Goal: Task Accomplishment & Management: Use online tool/utility

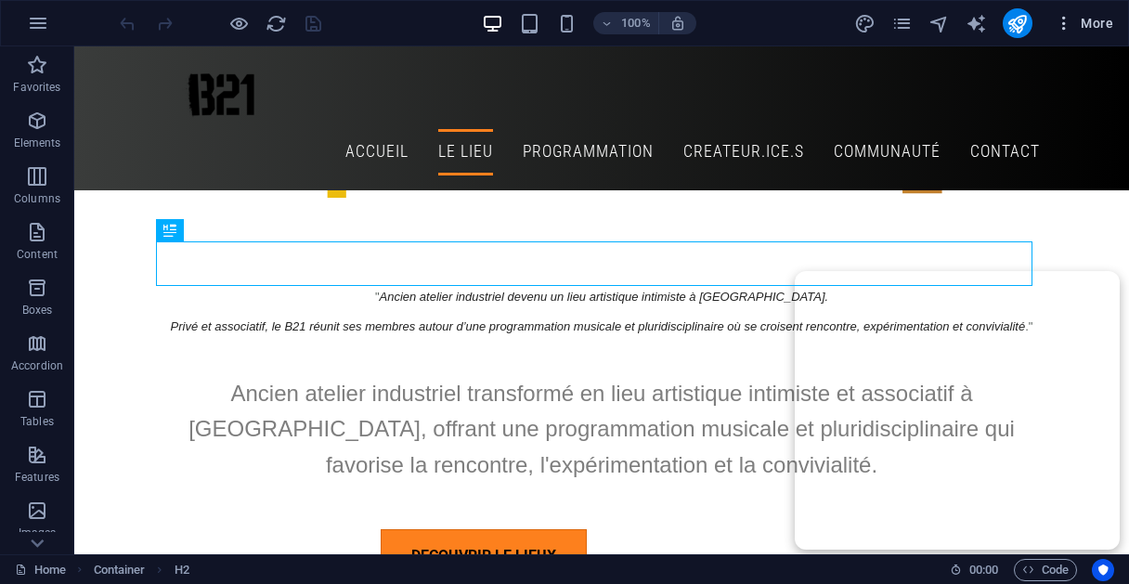
click at [1086, 27] on span "More" at bounding box center [1084, 23] width 59 height 19
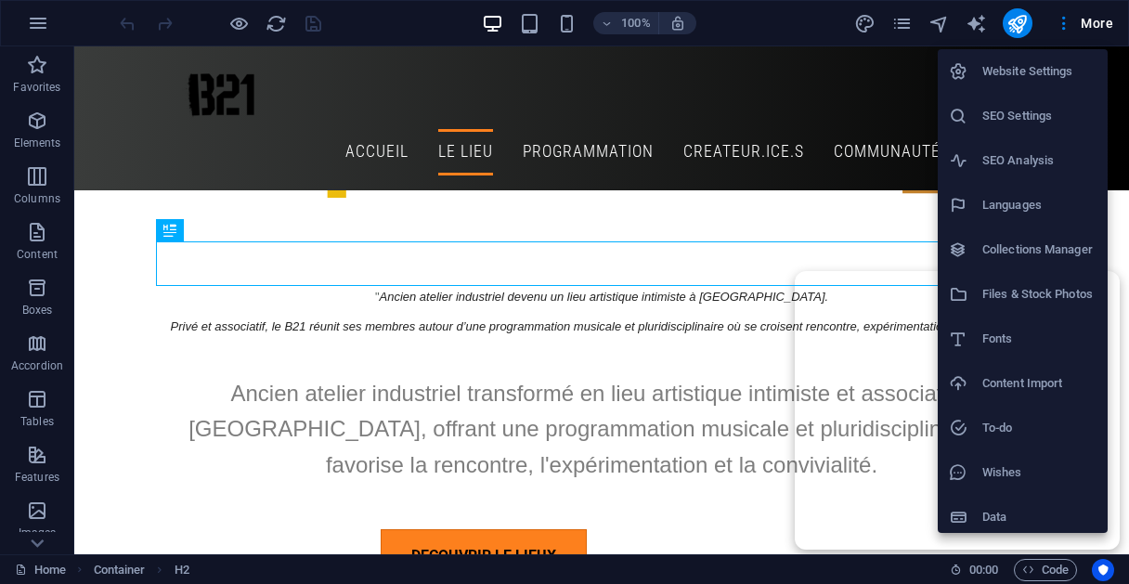
click at [1043, 557] on div at bounding box center [564, 292] width 1129 height 584
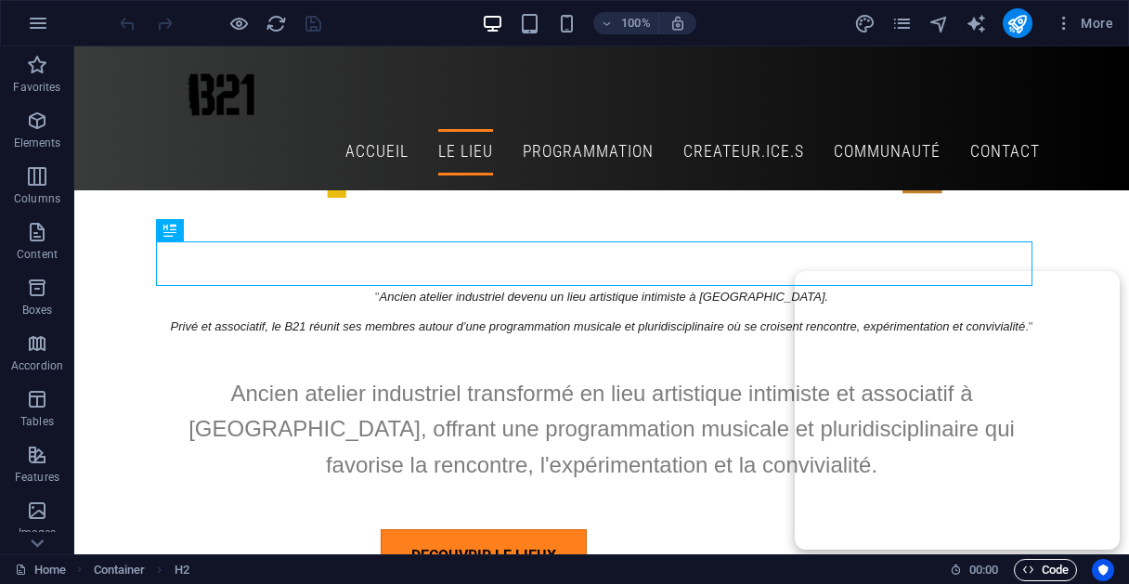
click at [1038, 566] on span "Code" at bounding box center [1045, 570] width 46 height 22
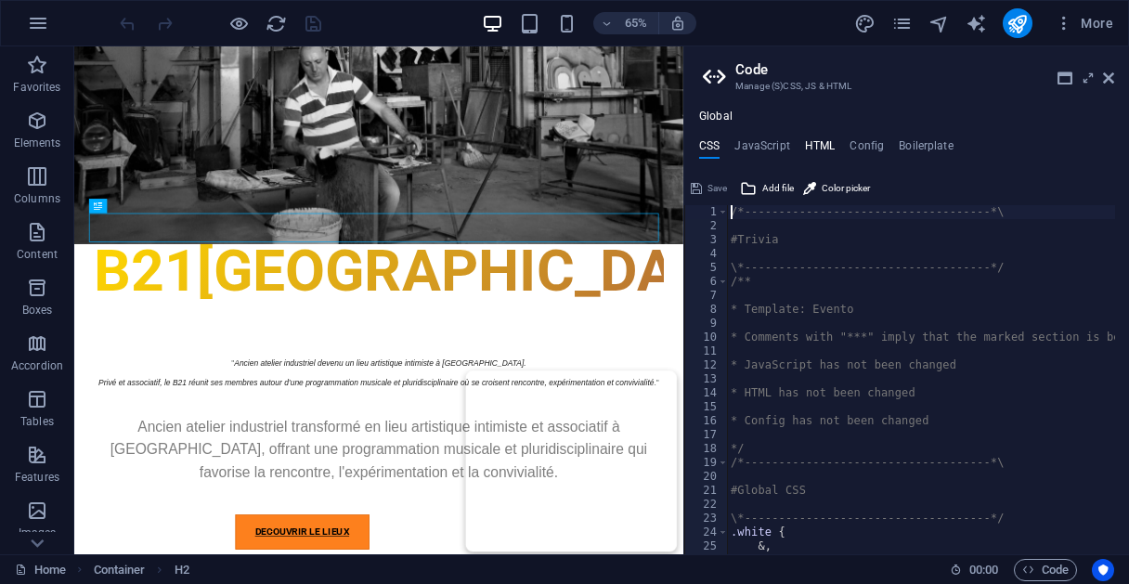
click at [826, 146] on h4 "HTML" at bounding box center [820, 149] width 31 height 20
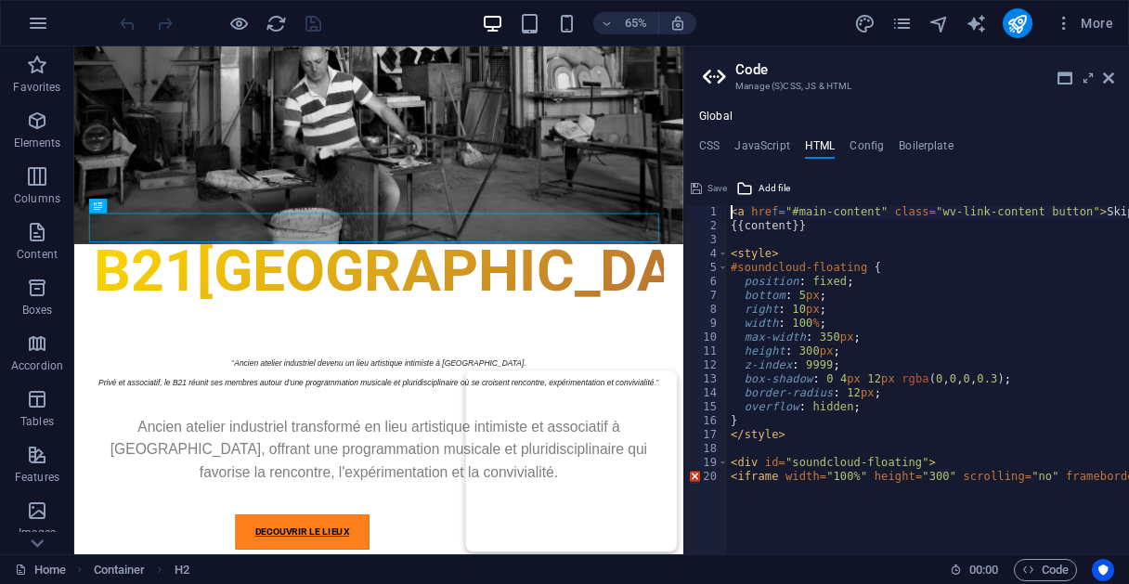
type textarea "bottom: 5px;"
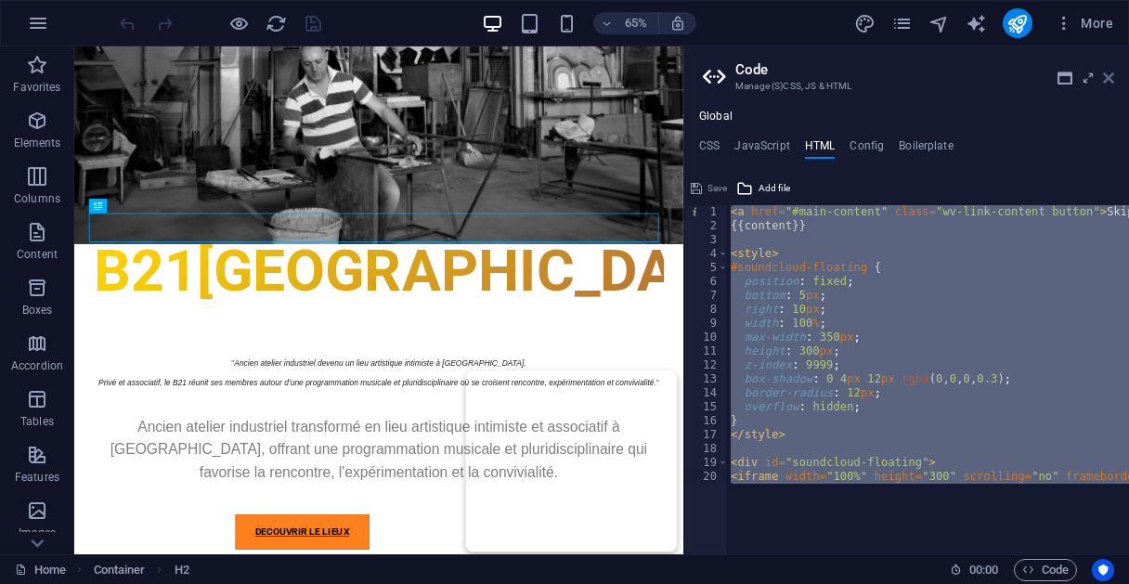
click at [1111, 79] on icon at bounding box center [1108, 78] width 11 height 15
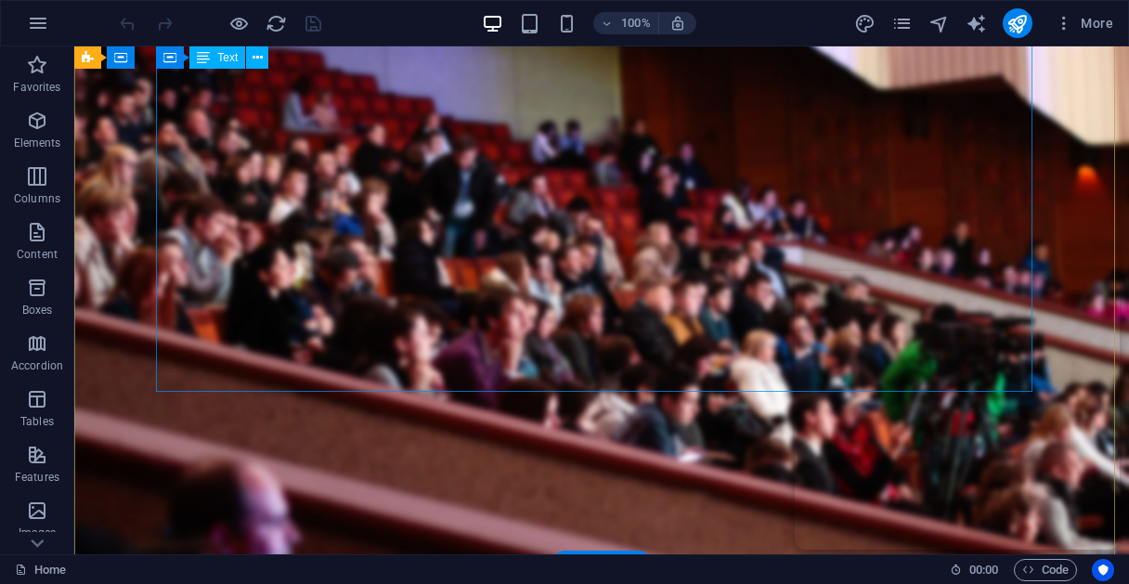
scroll to position [202, 0]
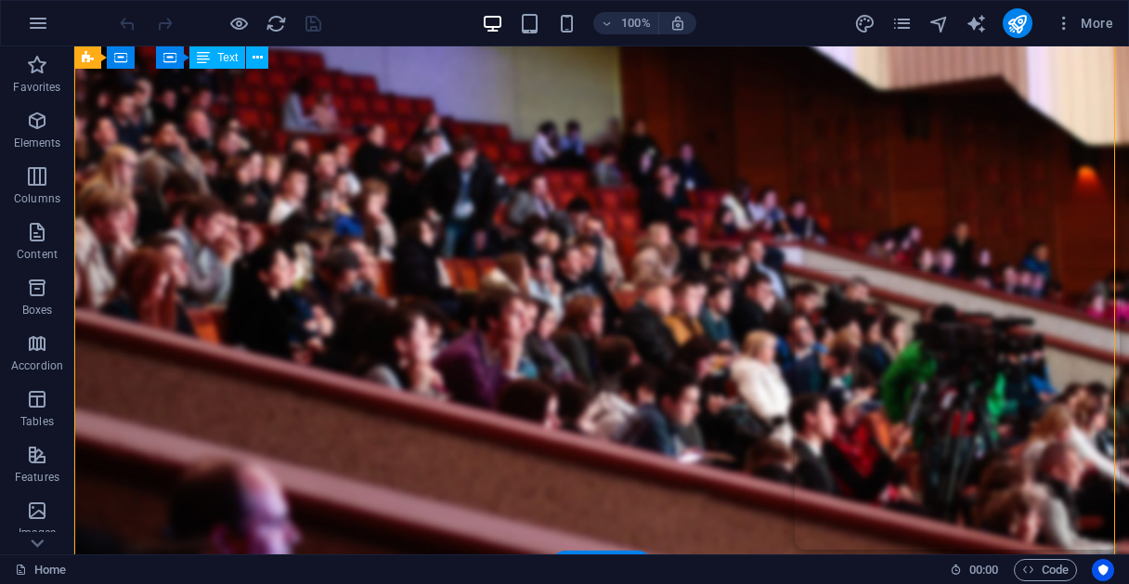
drag, startPoint x: 617, startPoint y: 222, endPoint x: 623, endPoint y: 249, distance: 27.7
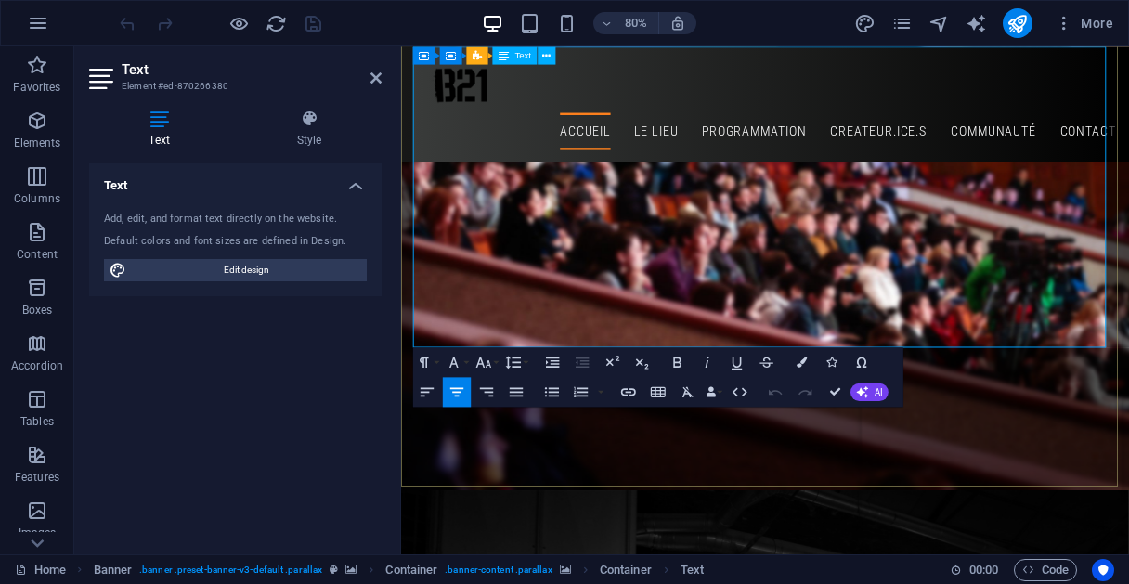
scroll to position [172, 0]
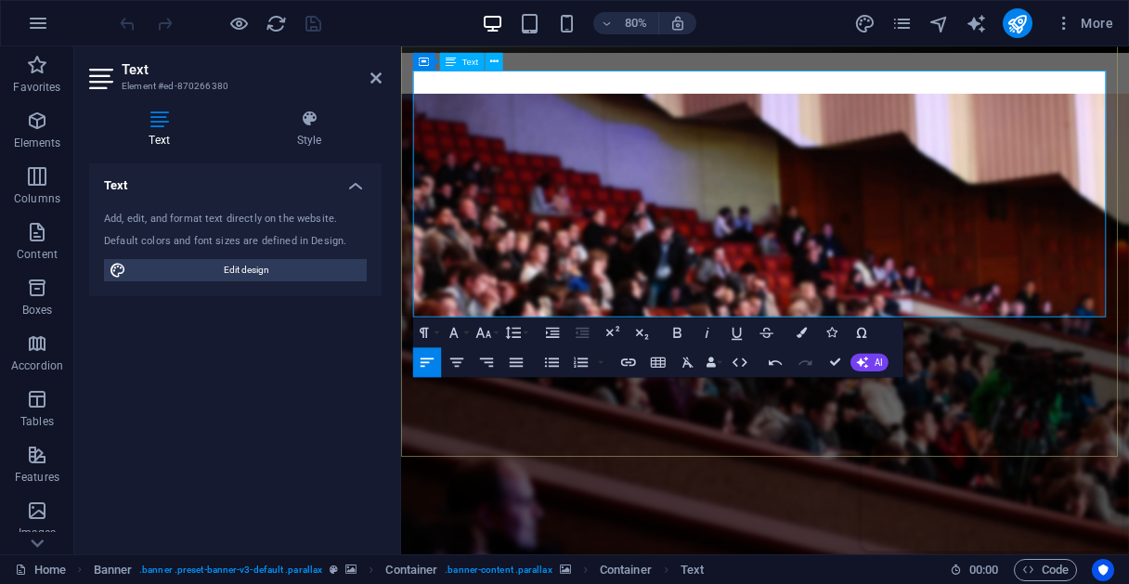
scroll to position [142, 0]
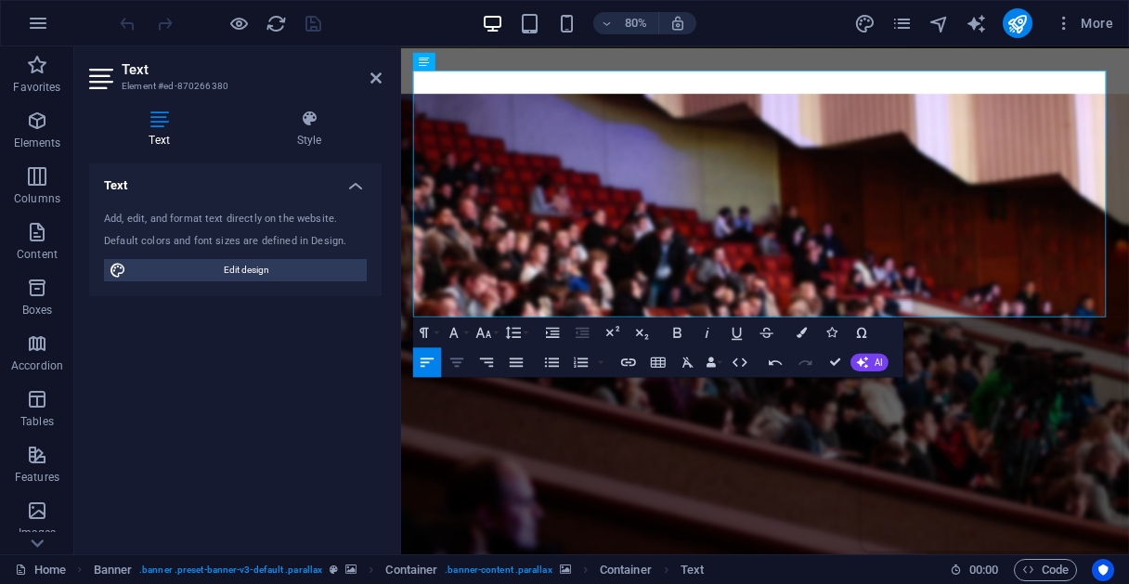
click at [461, 363] on icon "button" at bounding box center [457, 362] width 18 height 18
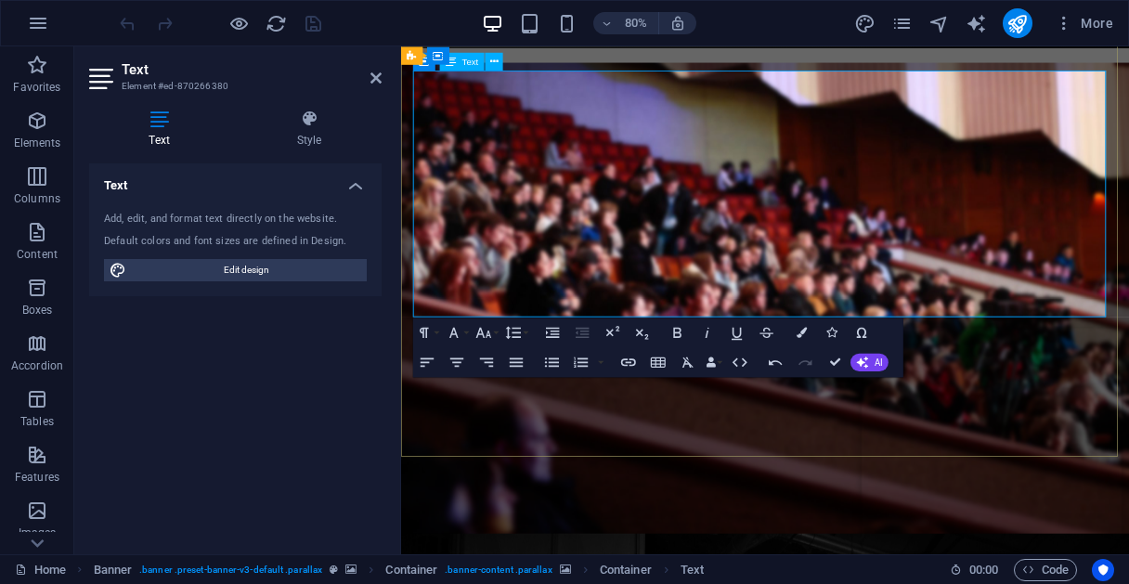
drag, startPoint x: 423, startPoint y: 327, endPoint x: 1008, endPoint y: 378, distance: 586.3
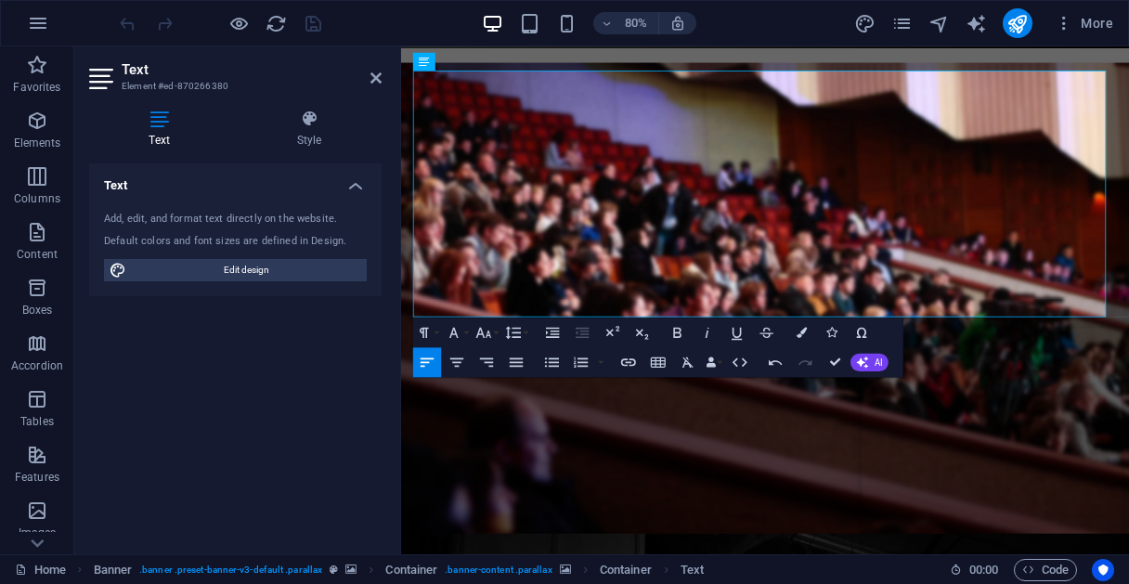
click at [426, 358] on icon "button" at bounding box center [427, 362] width 13 height 9
click at [465, 356] on icon "button" at bounding box center [457, 362] width 18 height 18
click at [449, 335] on icon "button" at bounding box center [453, 332] width 9 height 10
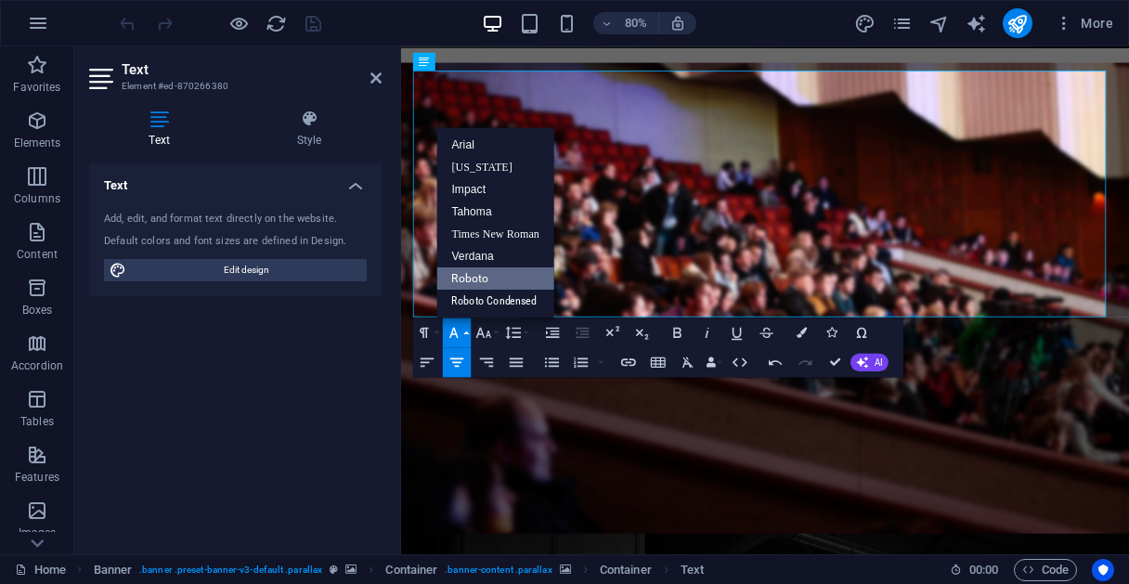
scroll to position [0, 0]
click at [436, 336] on button "Paragraph Format" at bounding box center [427, 333] width 28 height 30
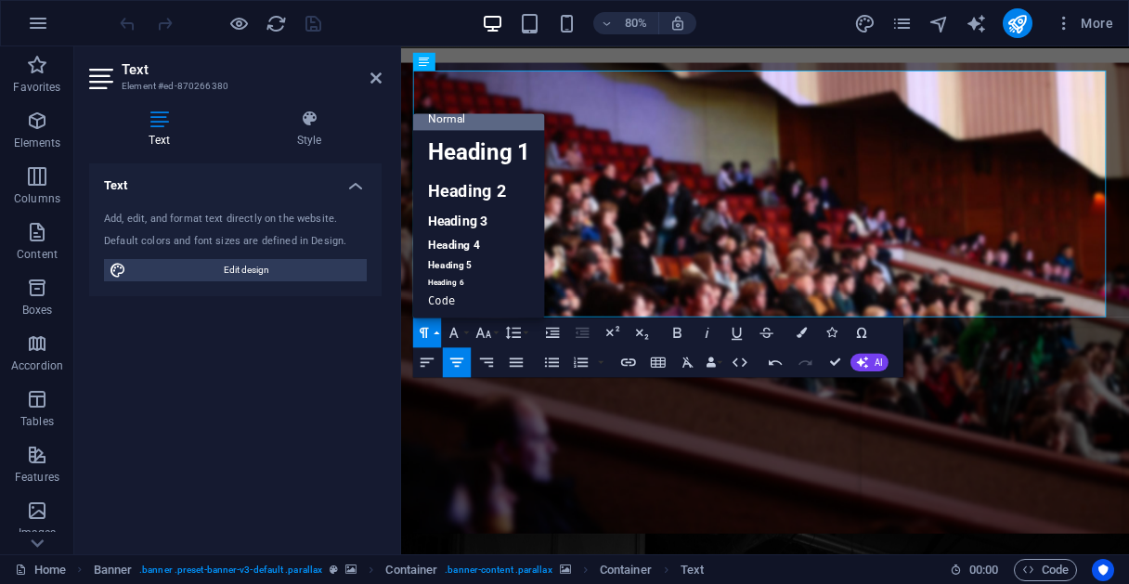
scroll to position [15, 0]
click at [477, 336] on icon "button" at bounding box center [483, 332] width 15 height 10
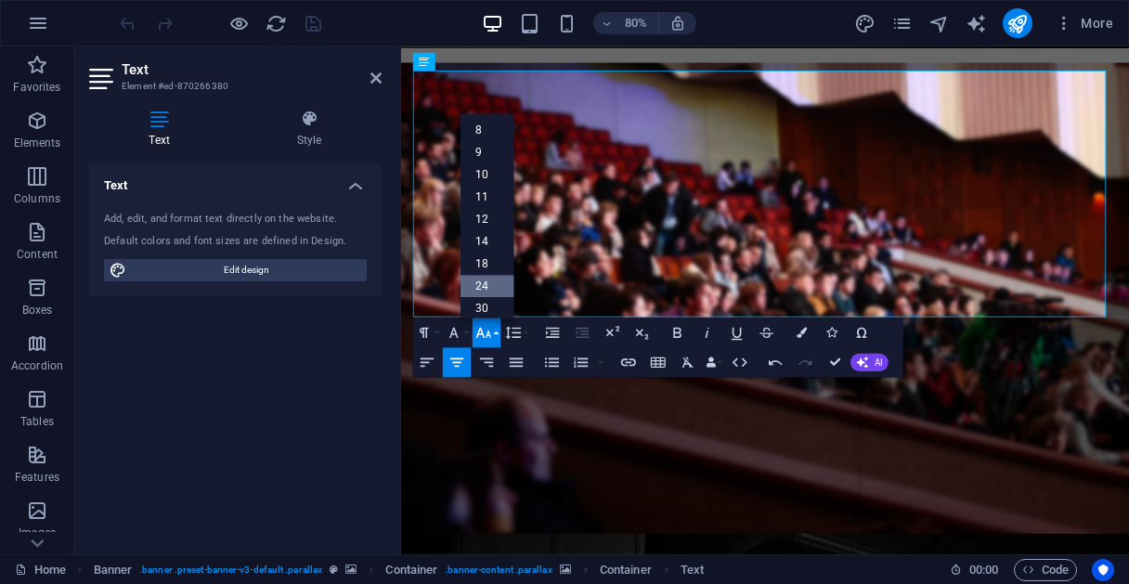
click at [486, 281] on link "24" at bounding box center [488, 286] width 54 height 22
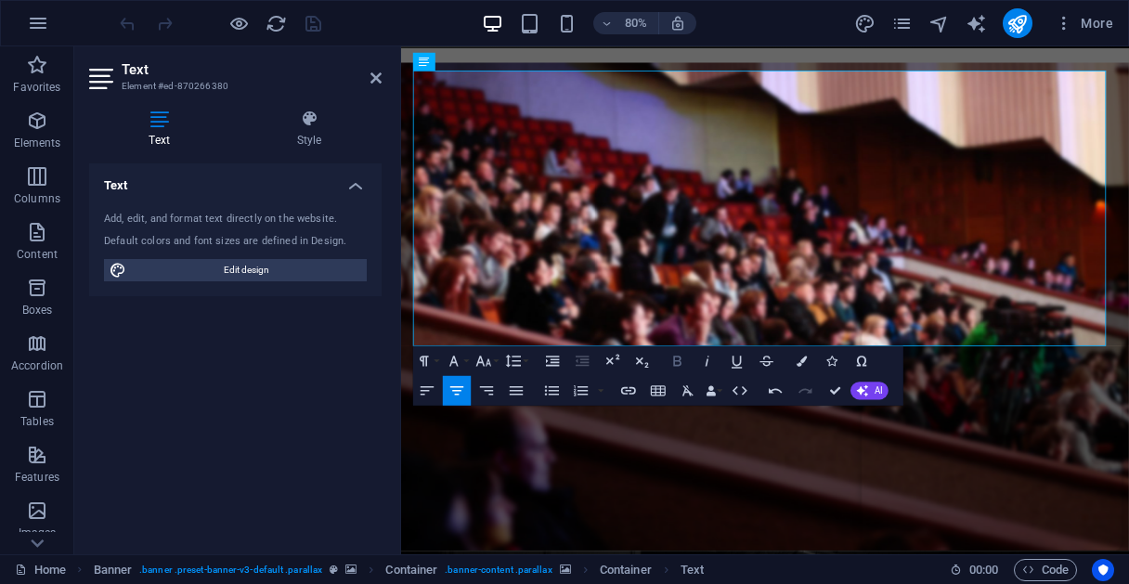
click at [670, 365] on icon "button" at bounding box center [678, 361] width 18 height 18
click at [798, 356] on icon "button" at bounding box center [802, 361] width 10 height 10
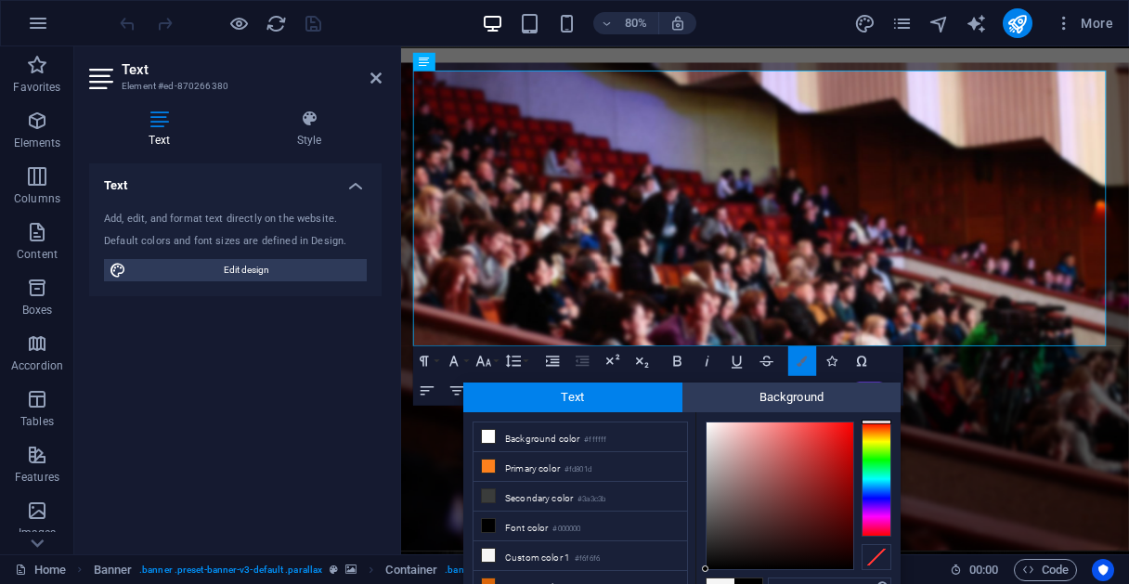
scroll to position [12, 0]
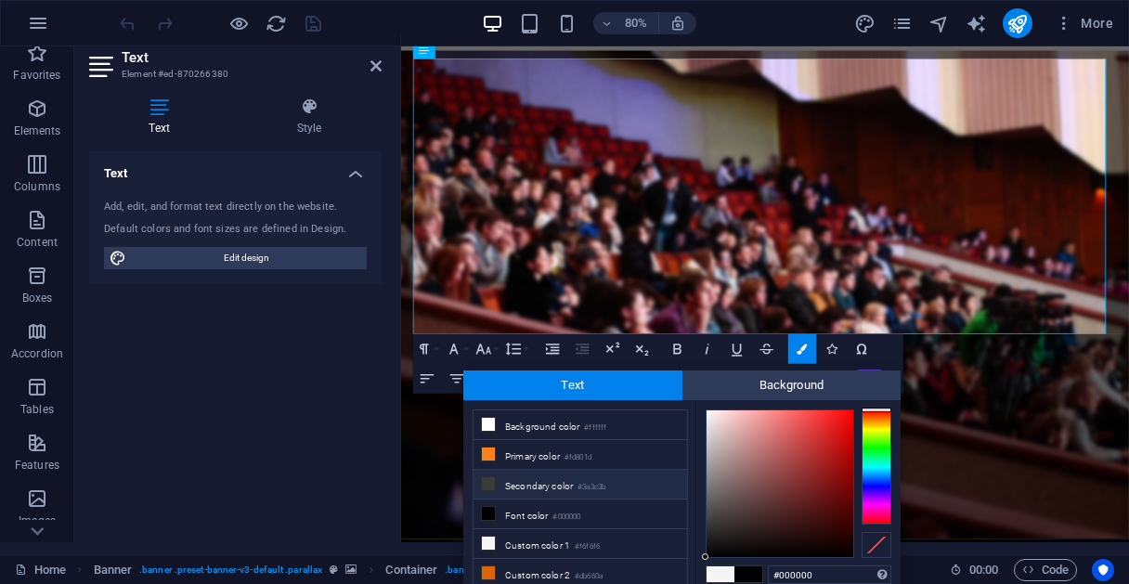
click at [598, 487] on small "#3a3c3b" at bounding box center [592, 487] width 28 height 13
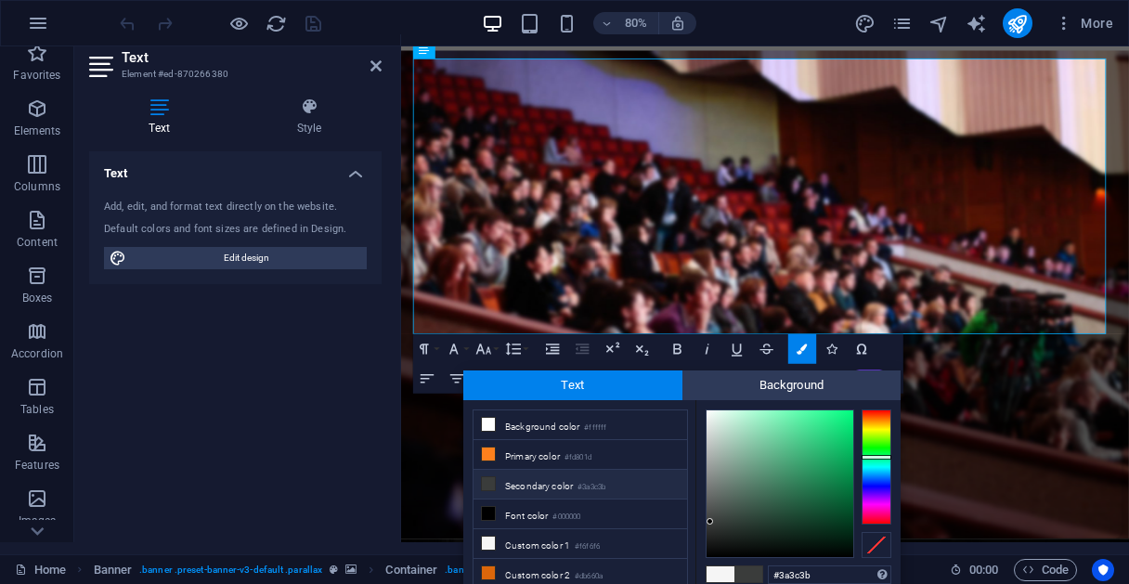
type input "#273a30"
drag, startPoint x: 709, startPoint y: 521, endPoint x: 754, endPoint y: 524, distance: 44.7
click at [754, 524] on div at bounding box center [753, 523] width 7 height 7
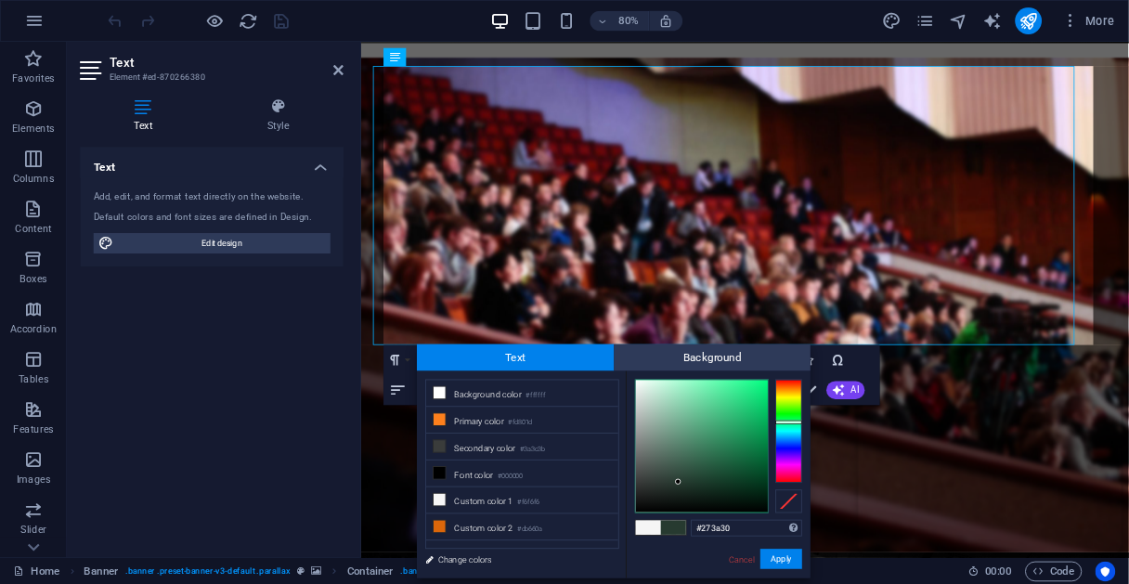
scroll to position [3588, 2]
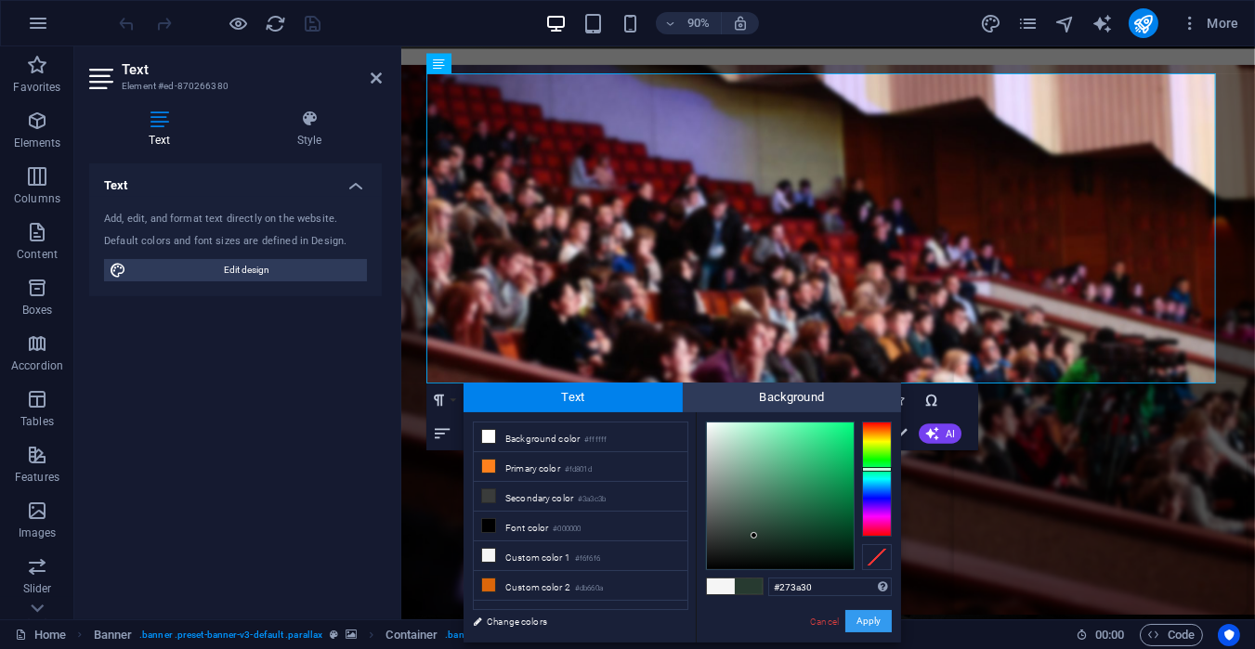
click at [862, 583] on button "Apply" at bounding box center [868, 621] width 46 height 22
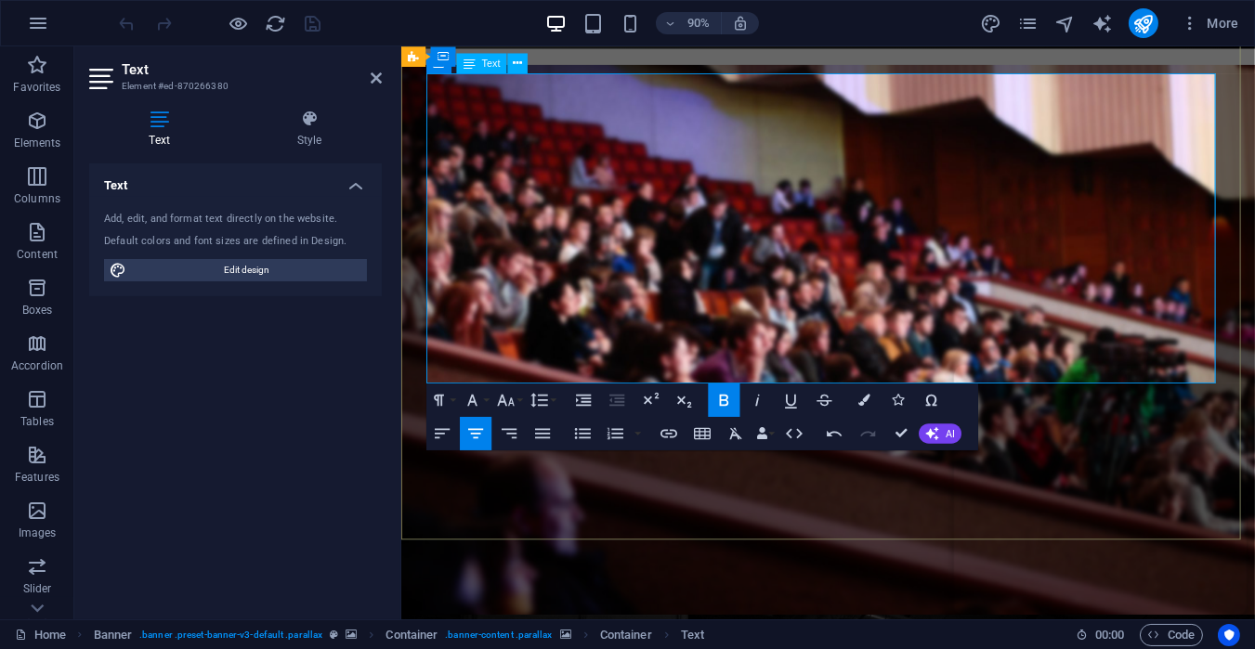
click at [375, 72] on icon at bounding box center [376, 78] width 11 height 15
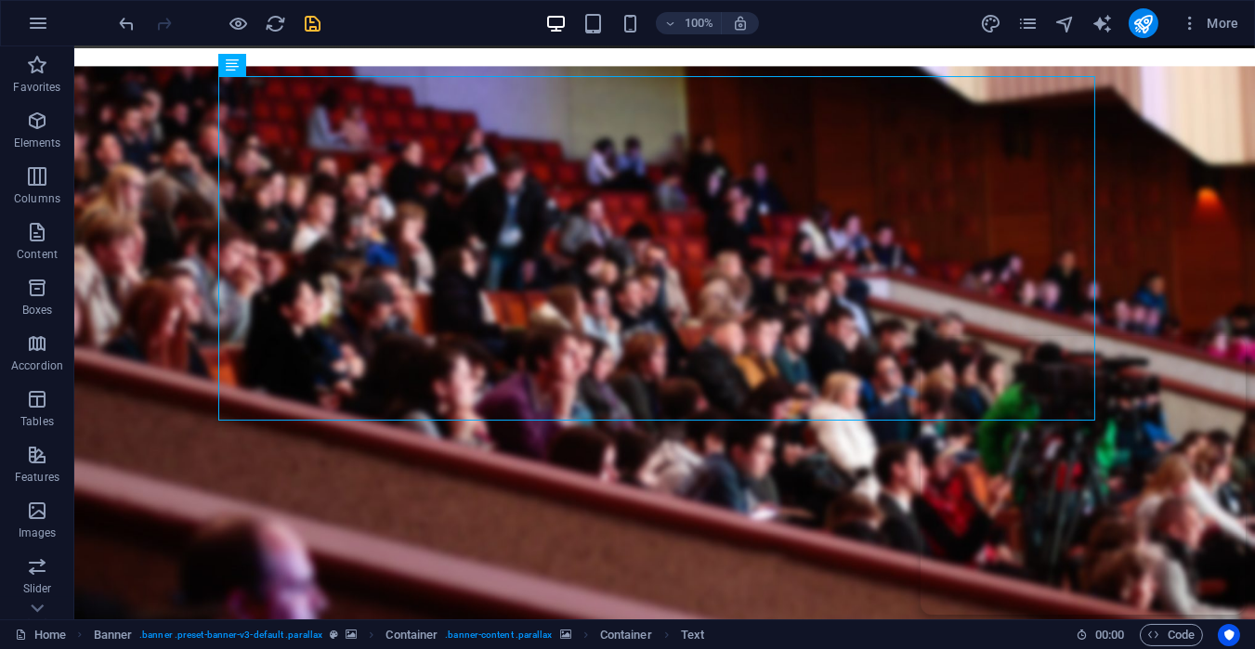
click at [316, 15] on icon "save" at bounding box center [313, 23] width 21 height 21
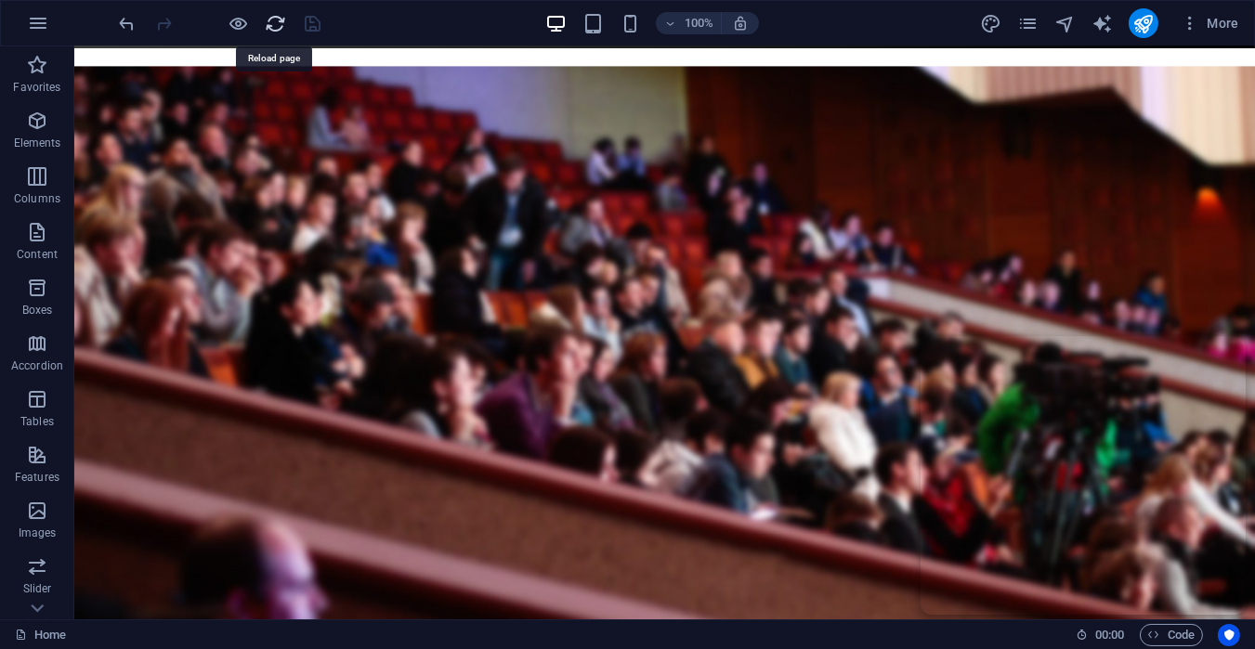
click at [275, 24] on icon "reload" at bounding box center [276, 23] width 21 height 21
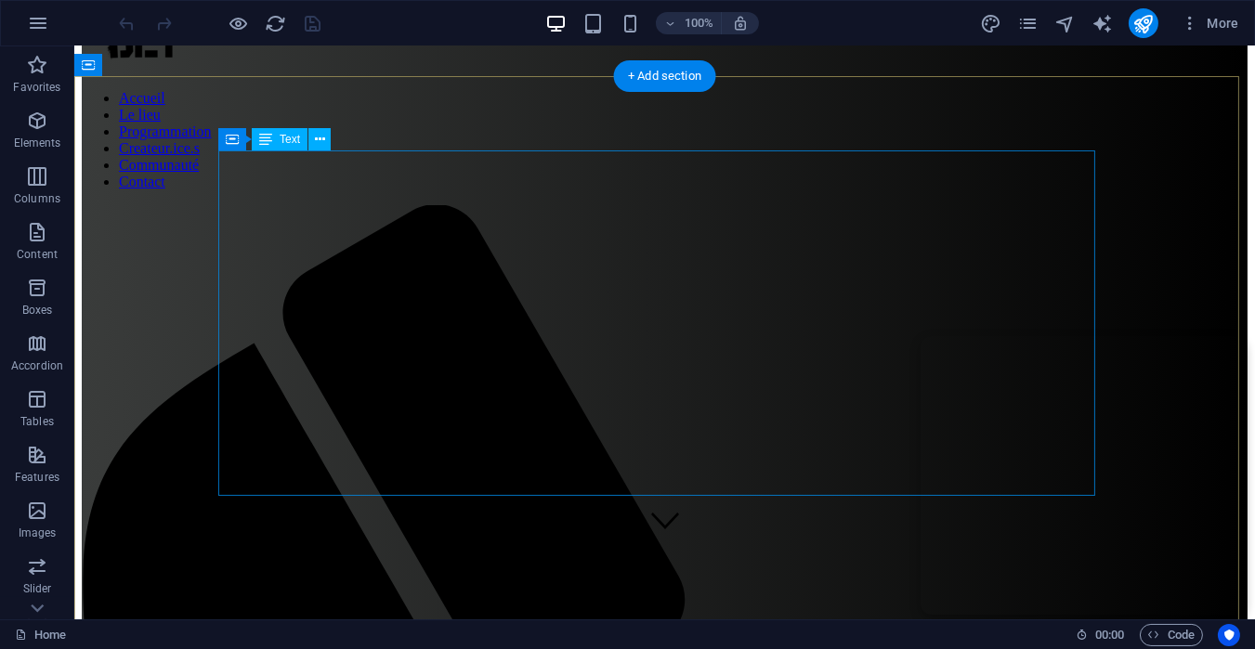
scroll to position [69, 0]
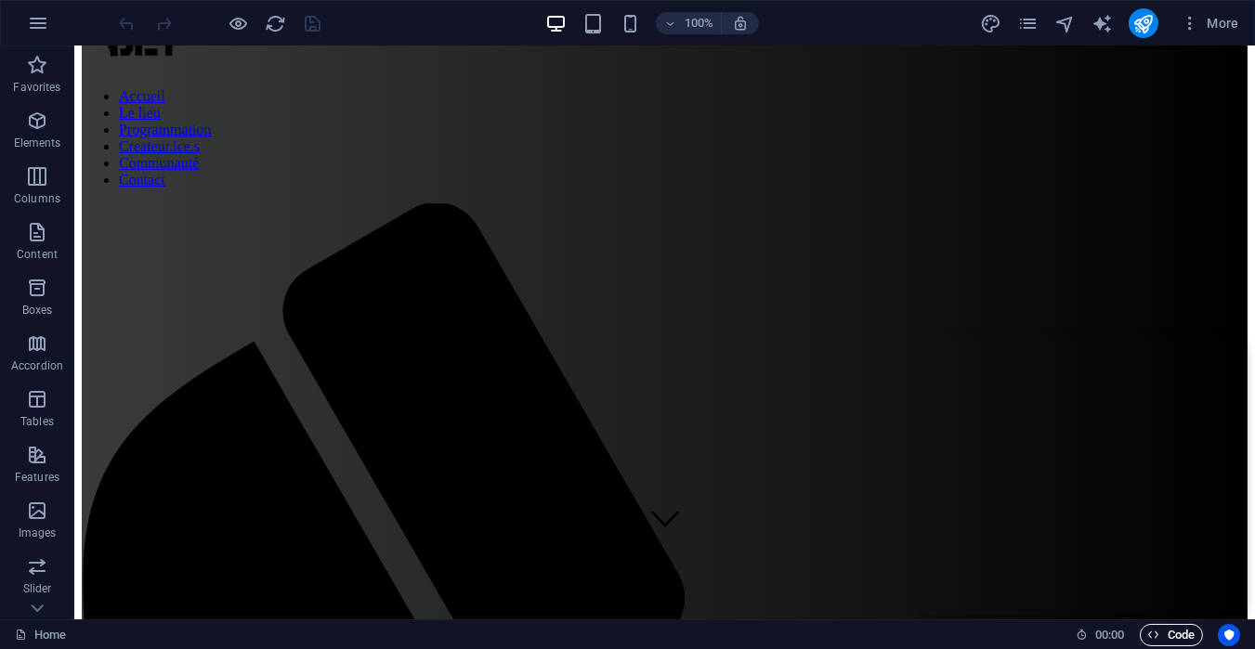
click at [1128, 583] on icon "button" at bounding box center [1154, 635] width 12 height 12
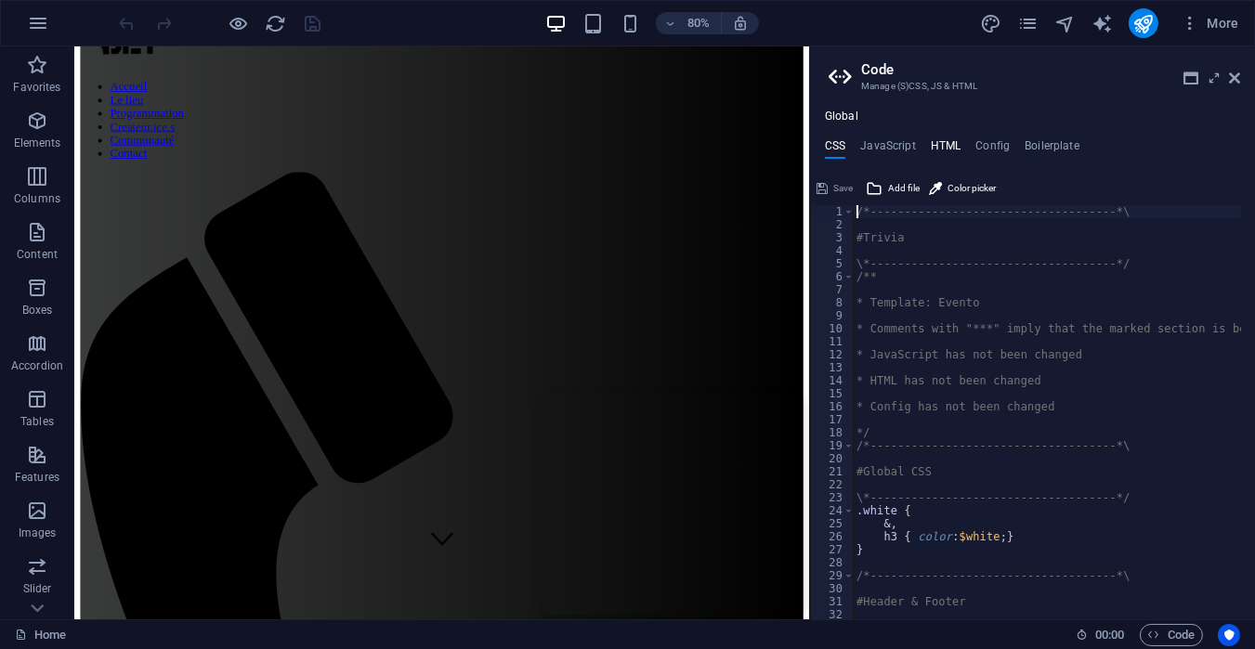
click at [934, 146] on h4 "HTML" at bounding box center [945, 149] width 31 height 20
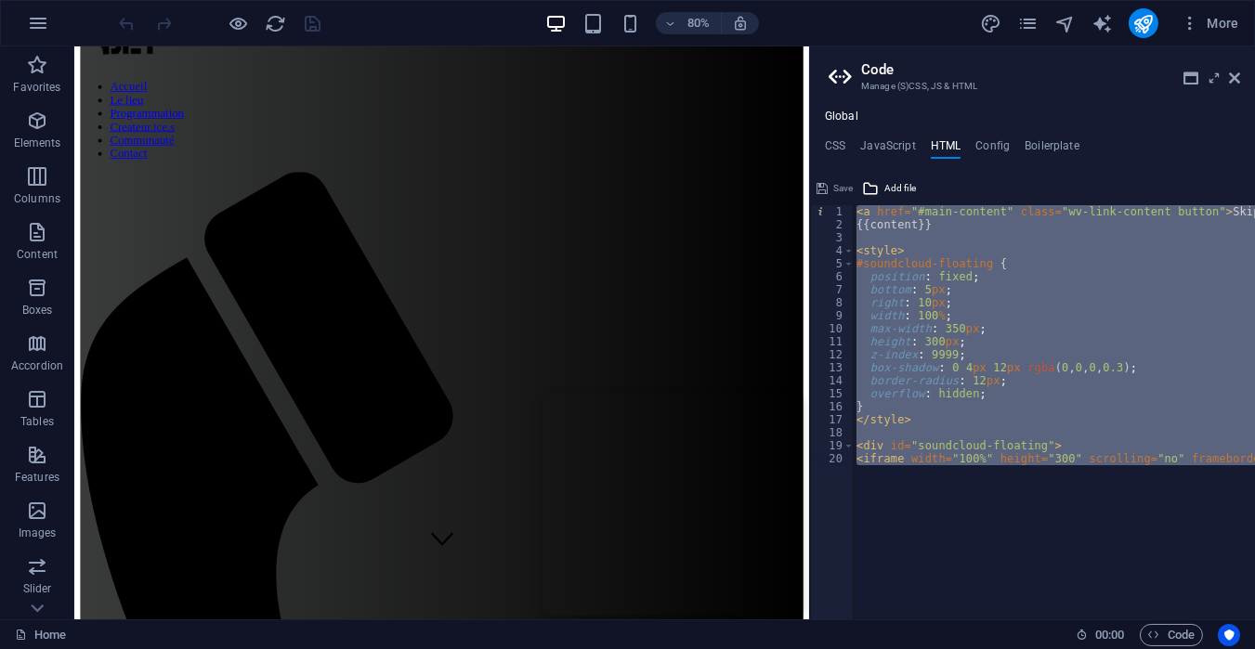
type textarea "<a href="#main-content" class="wv-link-content button">Skip to main content</a>"
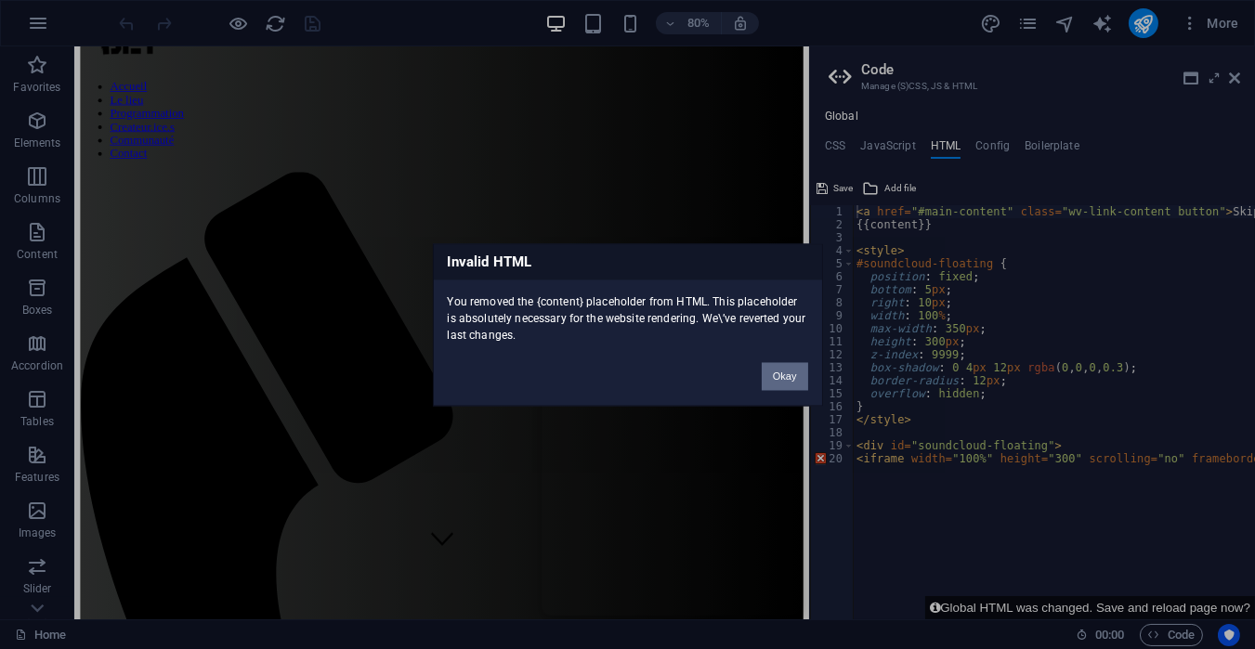
click at [773, 371] on button "Okay" at bounding box center [784, 376] width 46 height 28
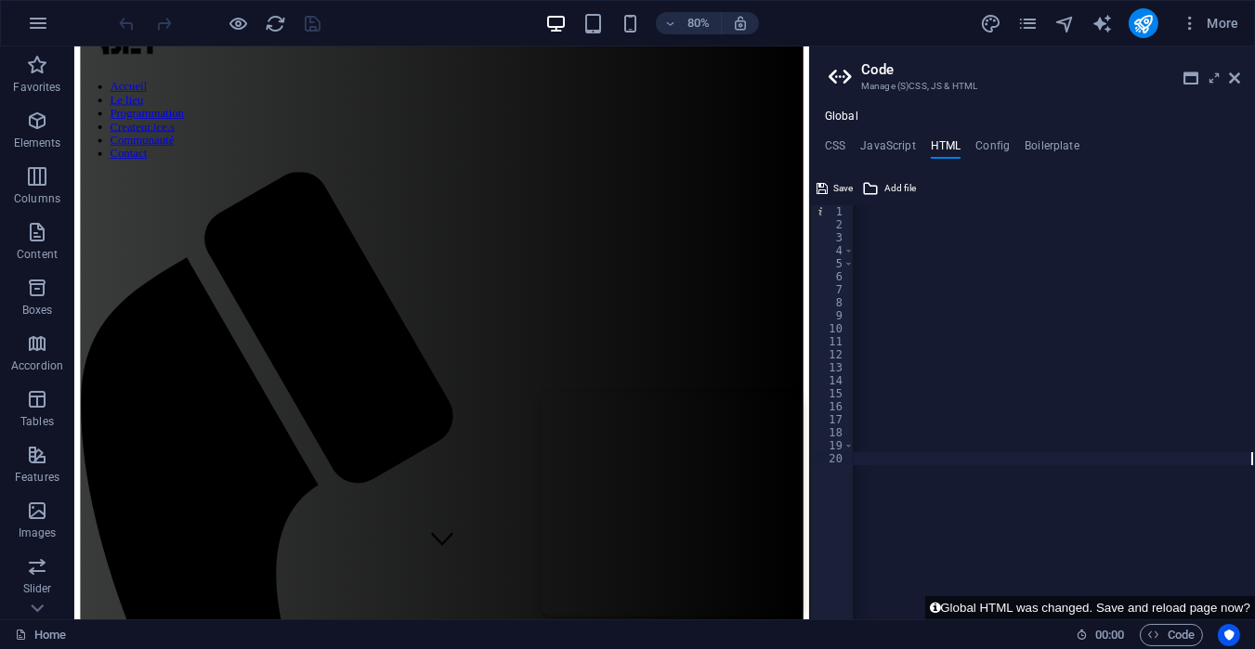
scroll to position [0, 5296]
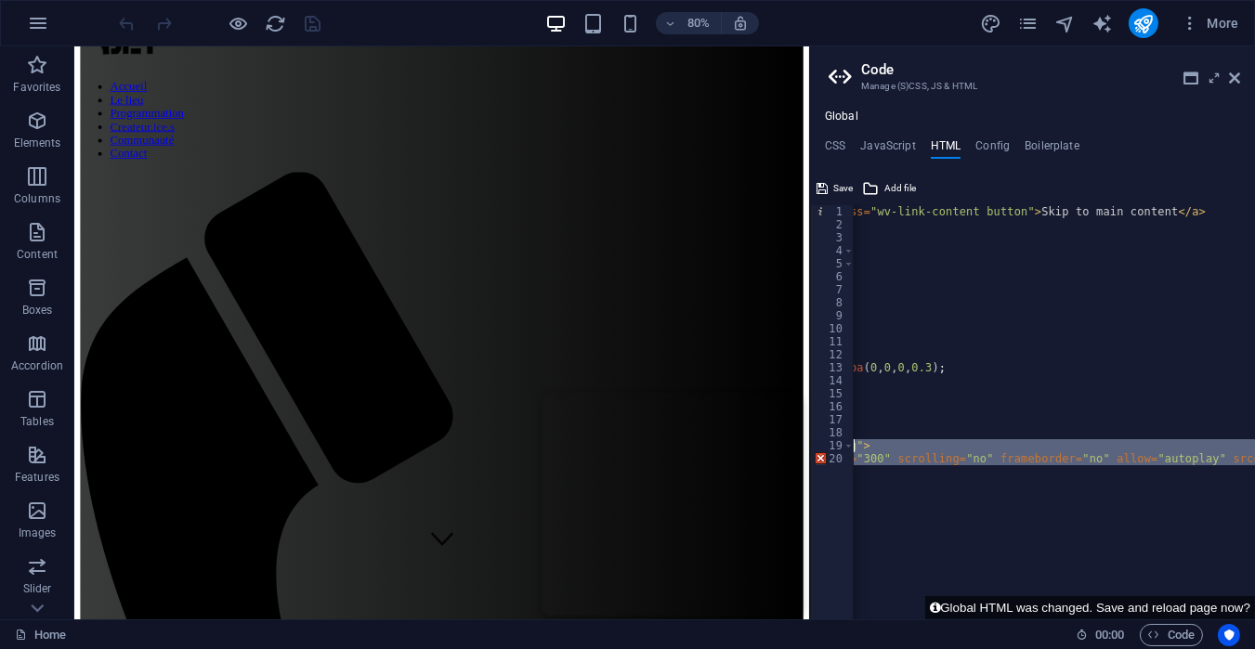
scroll to position [0, 190]
type textarea "<div id="soundcloud-floating">"
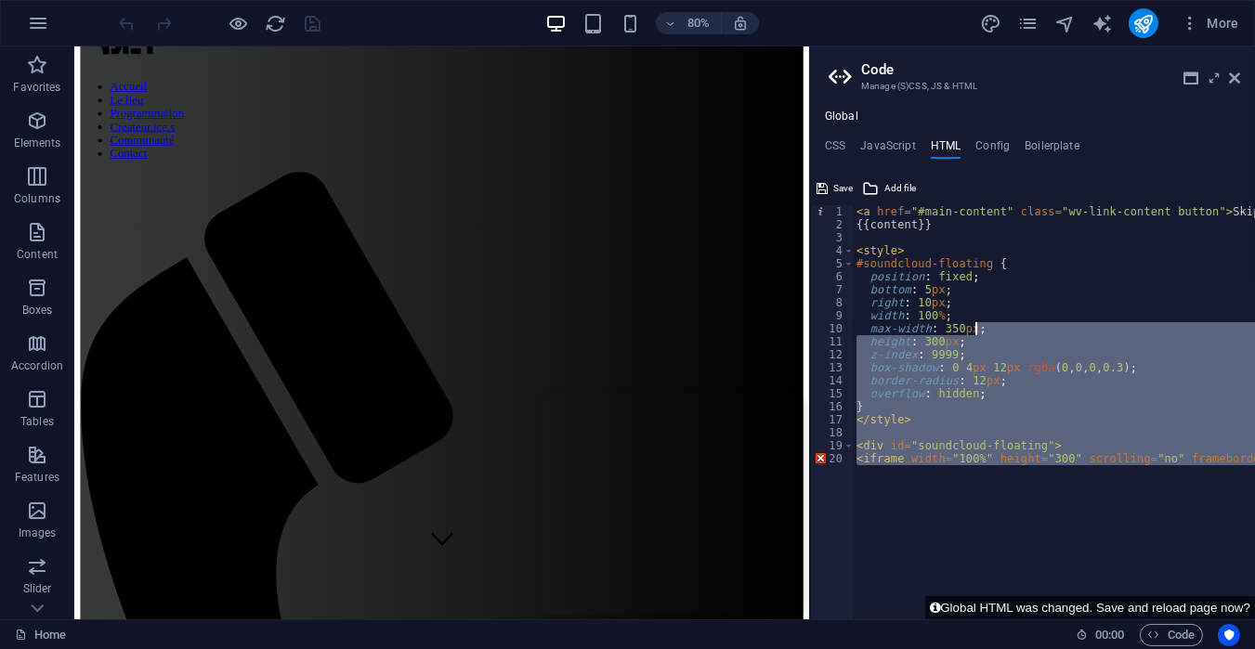
type textarea "<style>"
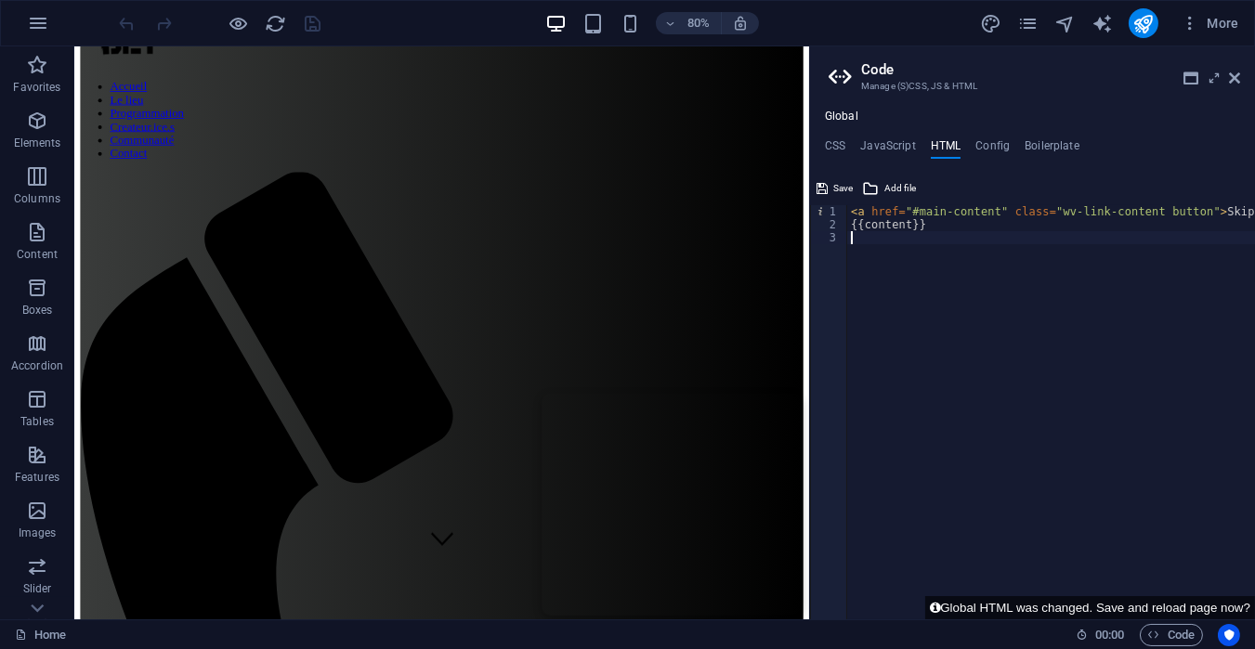
type textarea "{{content}}"
click at [1128, 583] on button "Global HTML was changed. Save and reload page now?" at bounding box center [1090, 607] width 330 height 23
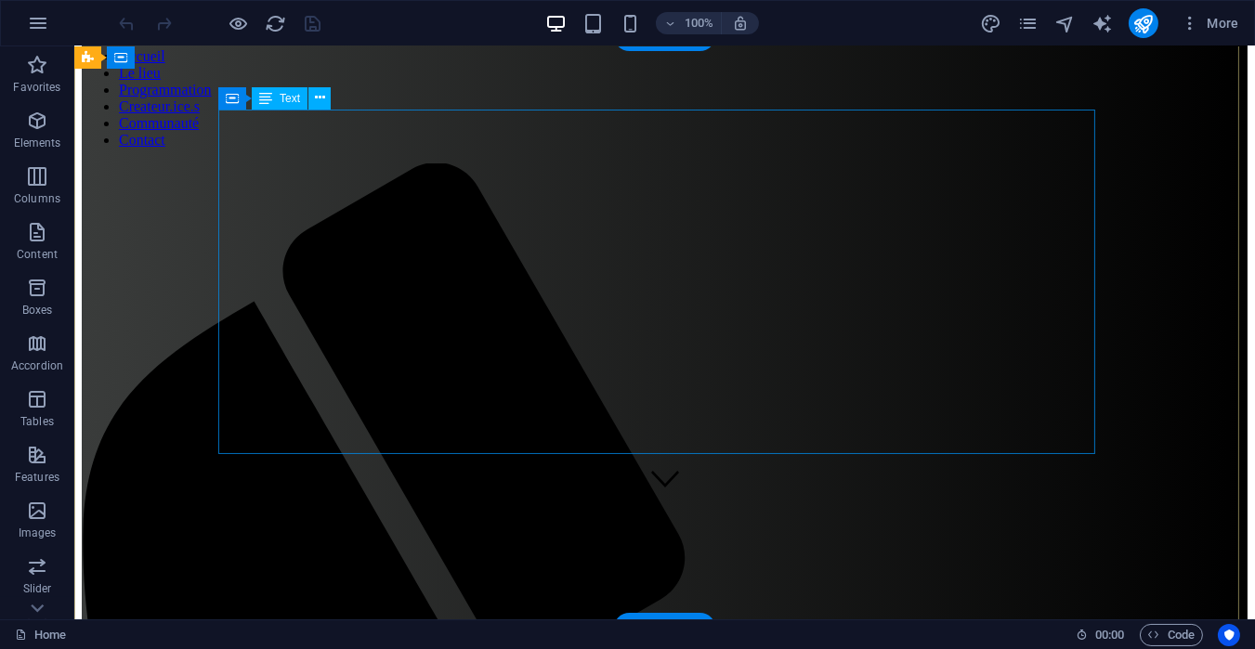
scroll to position [111, 0]
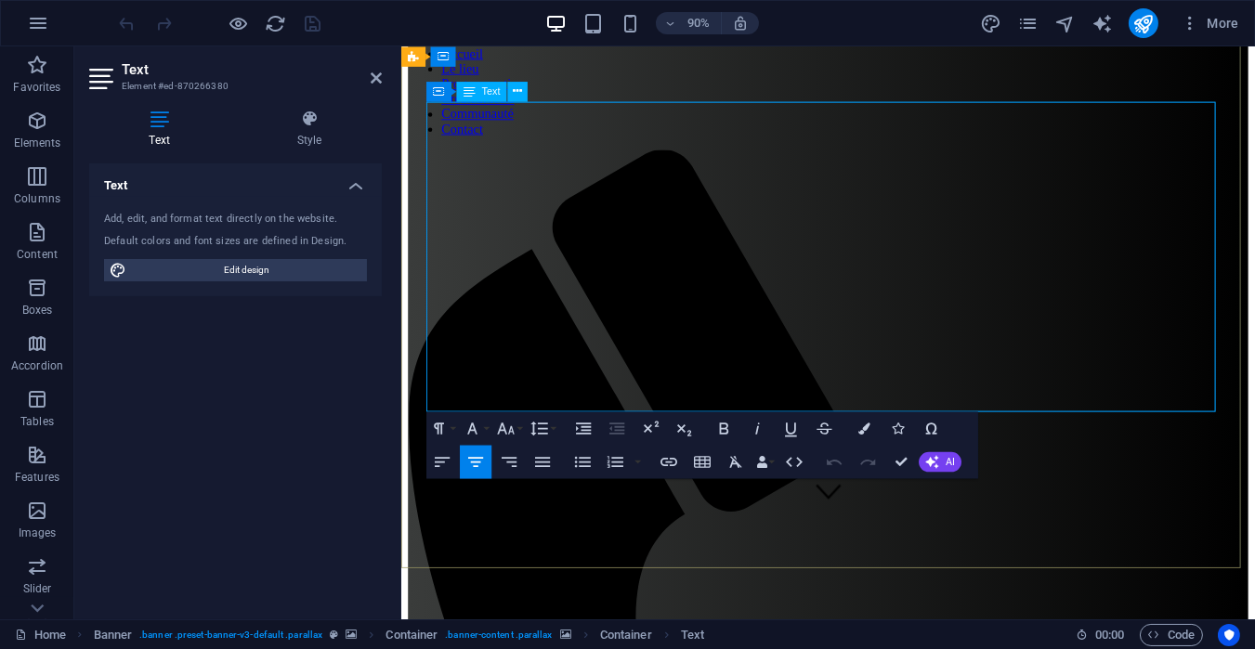
click span "[GEOGRAPHIC_DATA]"
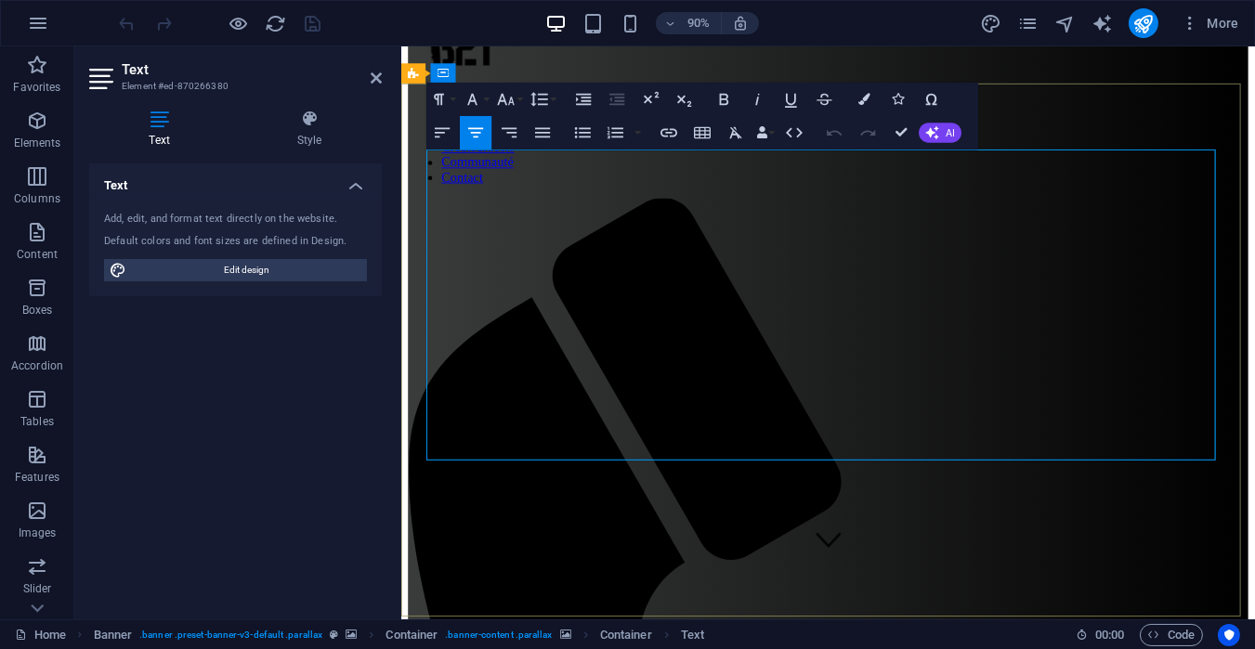
click span "[GEOGRAPHIC_DATA]"
click at [857, 116] on button "Redo" at bounding box center [868, 132] width 32 height 33
click at [861, 104] on icon "button" at bounding box center [865, 100] width 12 height 12
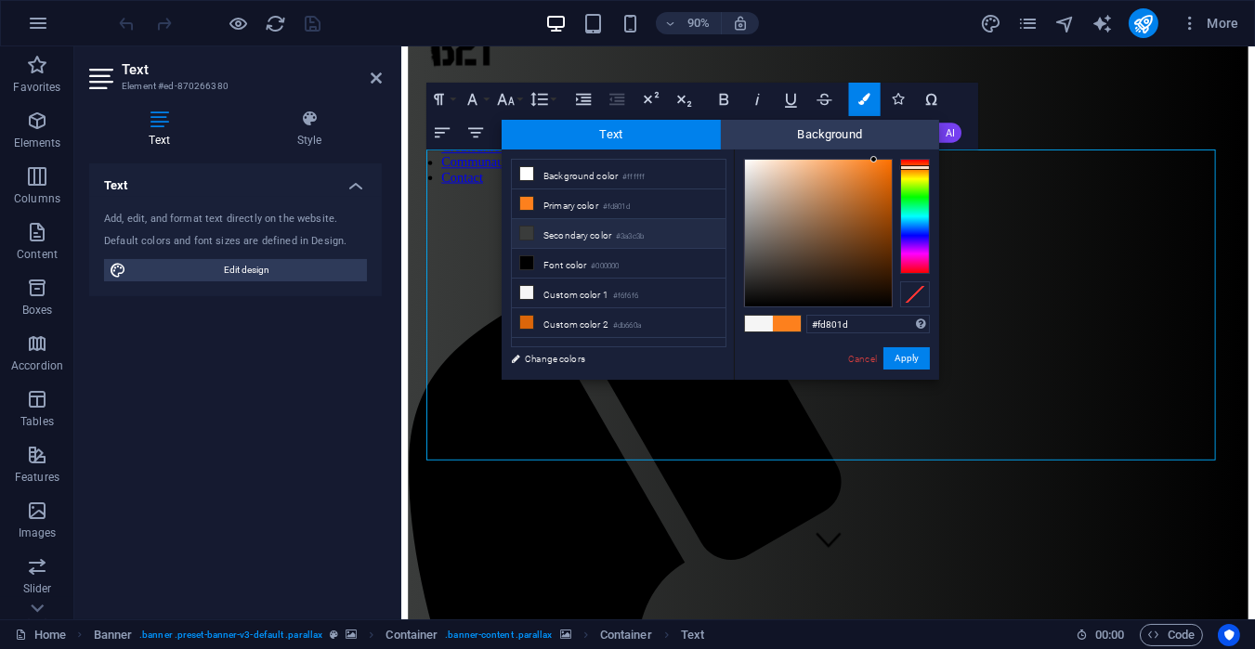
click at [665, 224] on li "Secondary color #3a3c3b" at bounding box center [619, 234] width 214 height 30
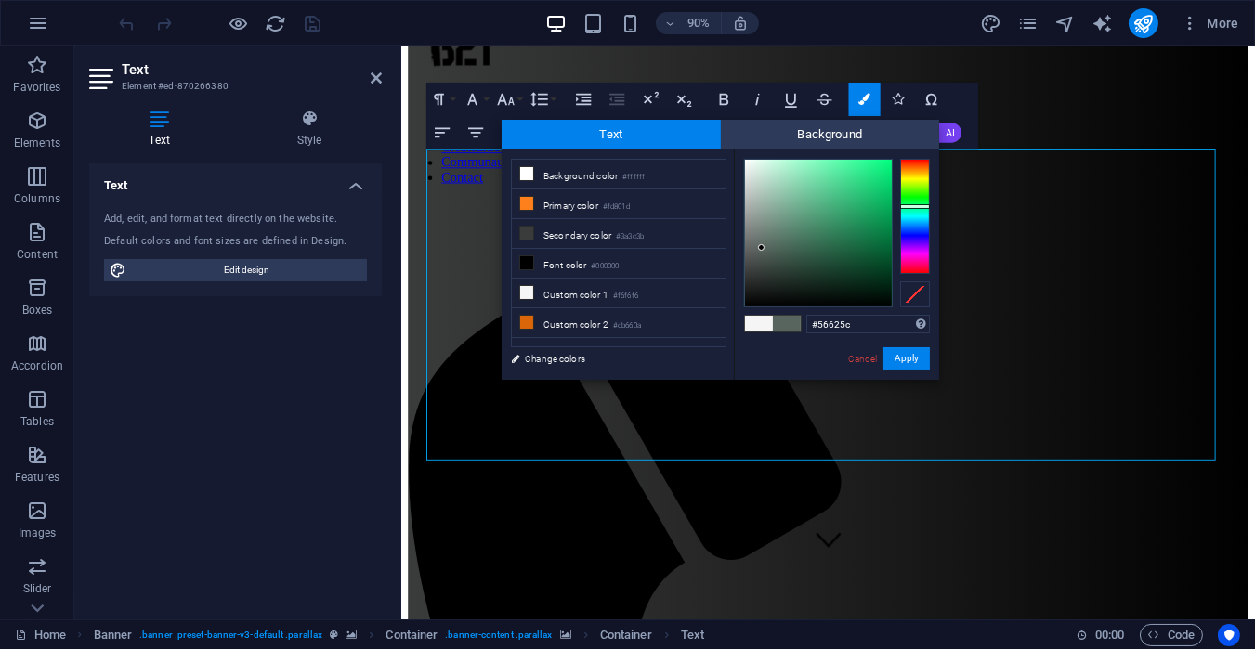
type input "#54605a"
drag, startPoint x: 758, startPoint y: 241, endPoint x: 761, endPoint y: 251, distance: 10.9
click at [761, 251] on div at bounding box center [818, 233] width 147 height 147
click at [894, 358] on button "Apply" at bounding box center [906, 358] width 46 height 22
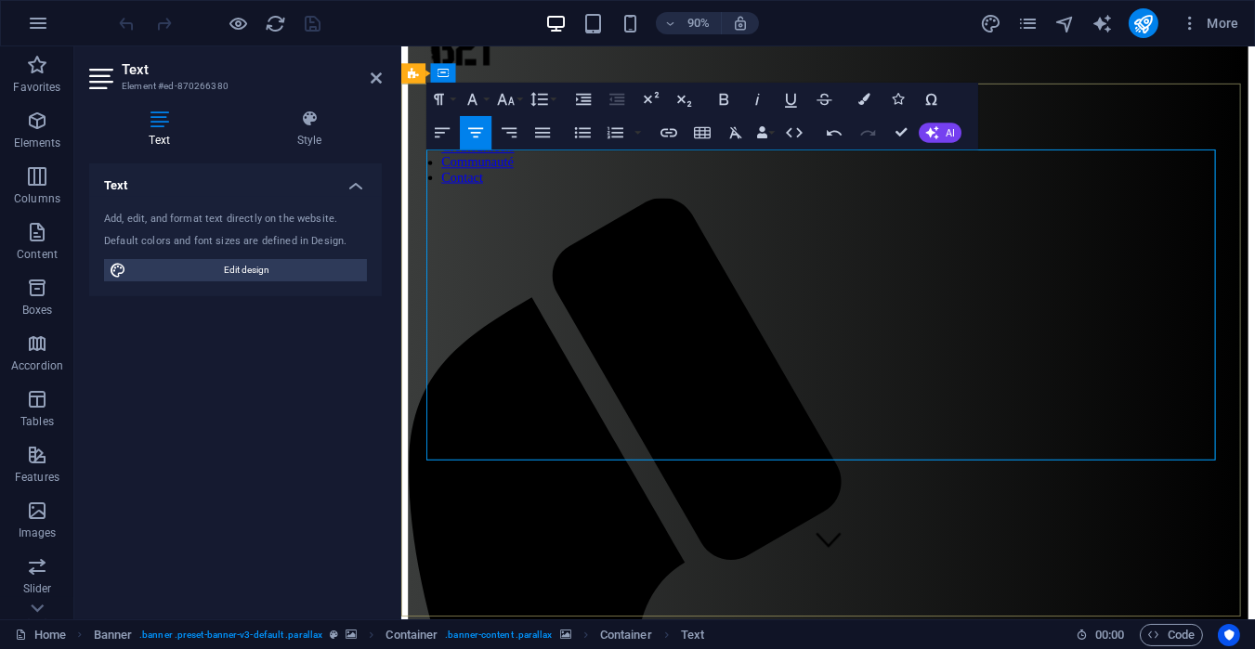
drag, startPoint x: 891, startPoint y: 364, endPoint x: 266, endPoint y: -109, distance: 783.5
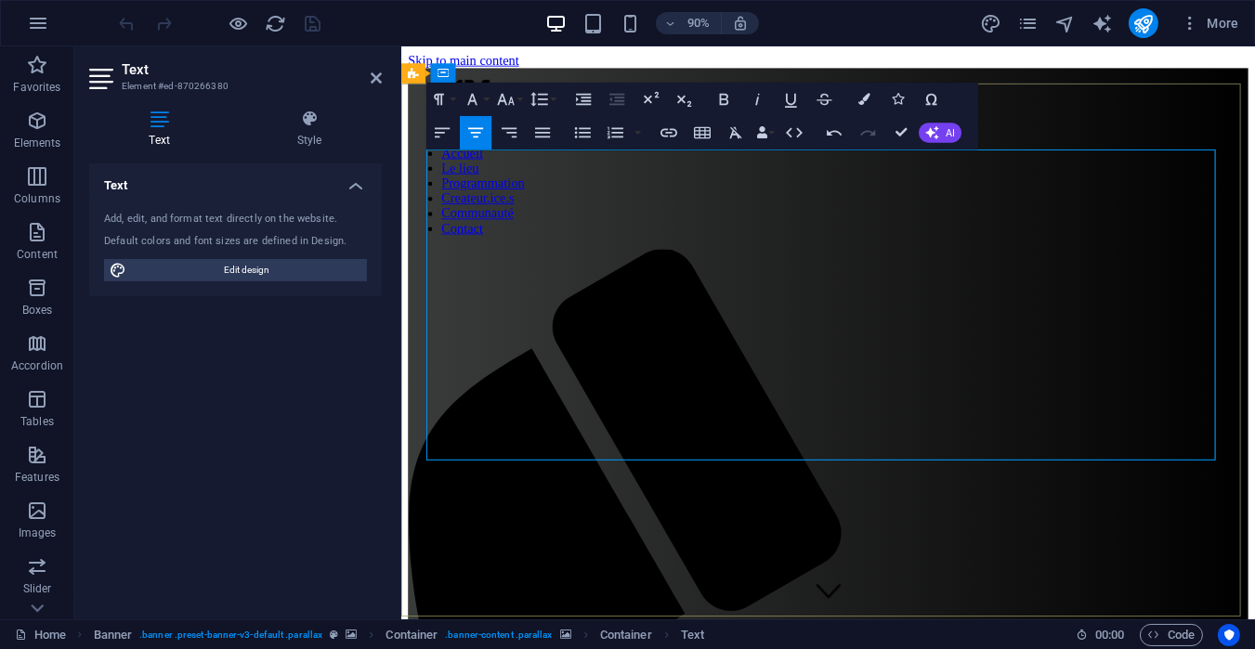
scroll to position [0, 0]
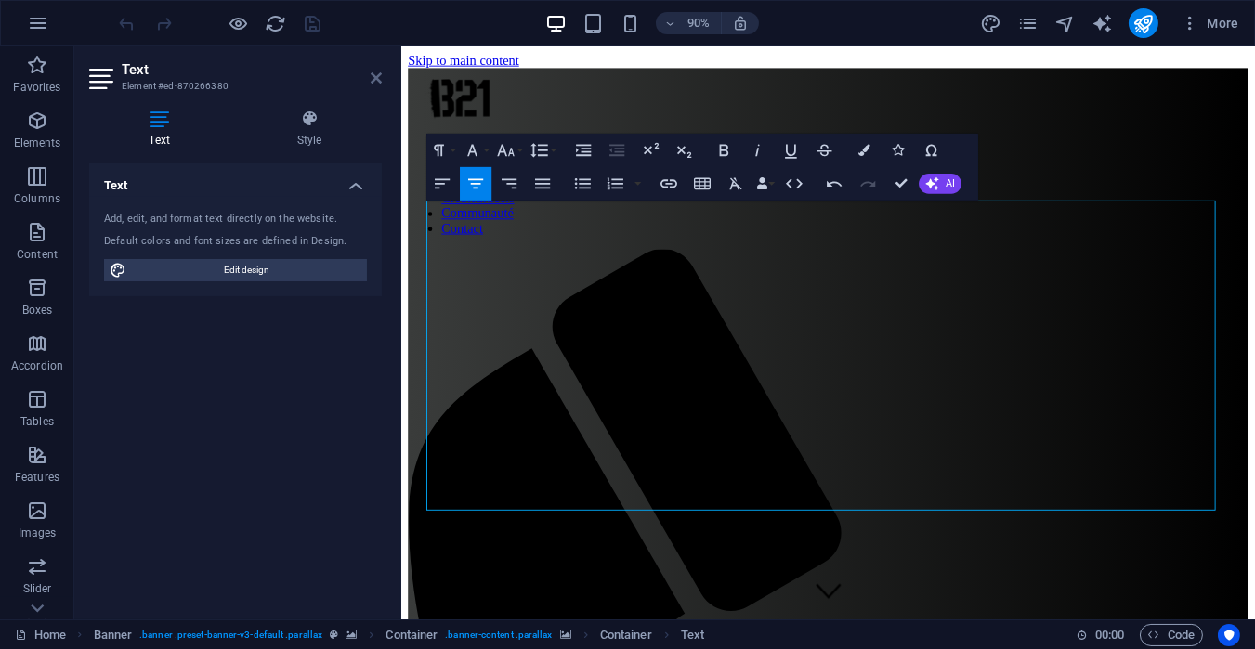
click at [376, 79] on icon at bounding box center [376, 78] width 11 height 15
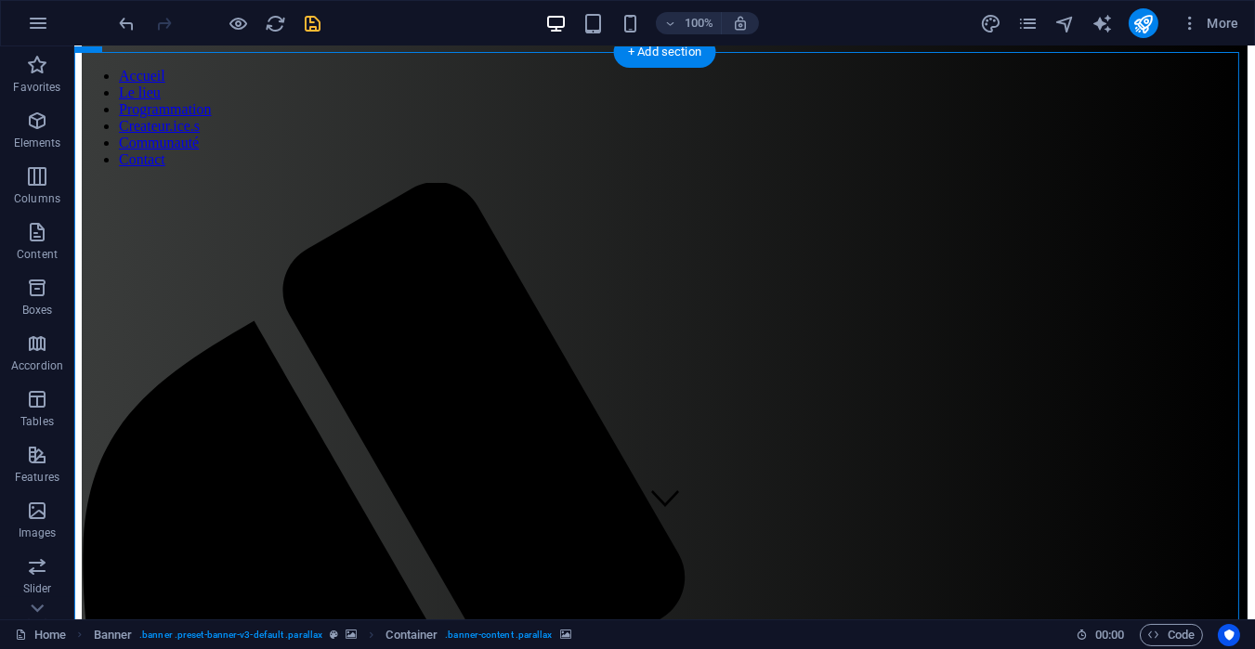
scroll to position [98, 0]
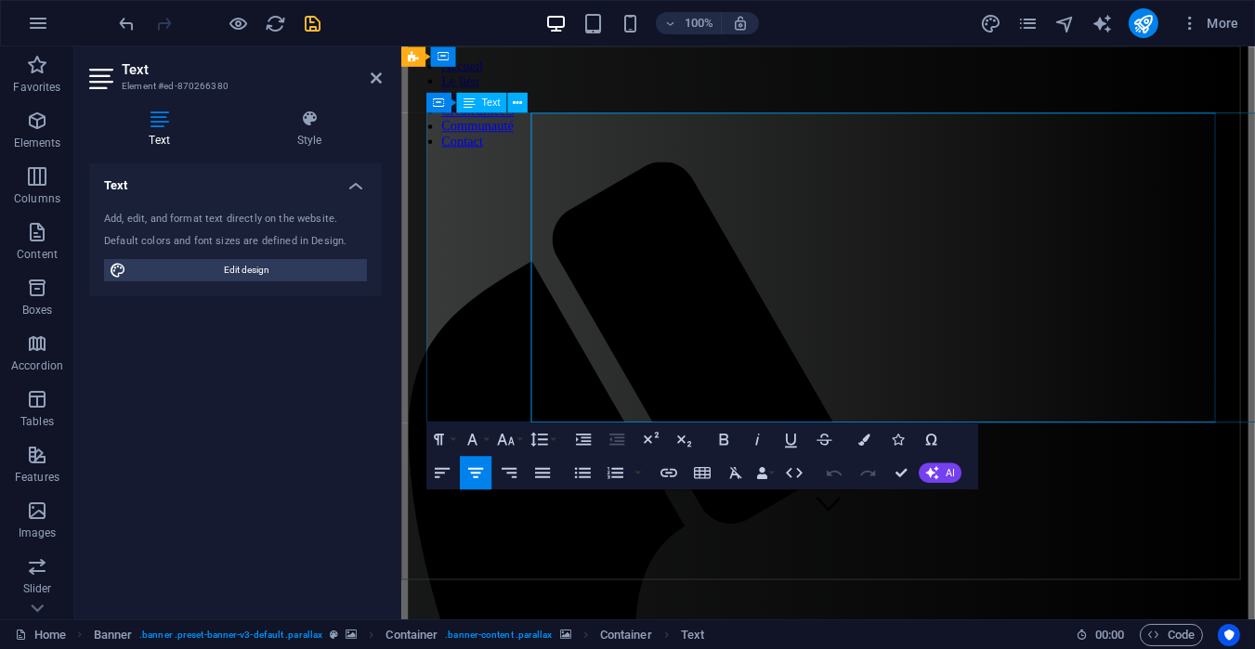
click at [865, 431] on button "Colors" at bounding box center [865, 439] width 32 height 33
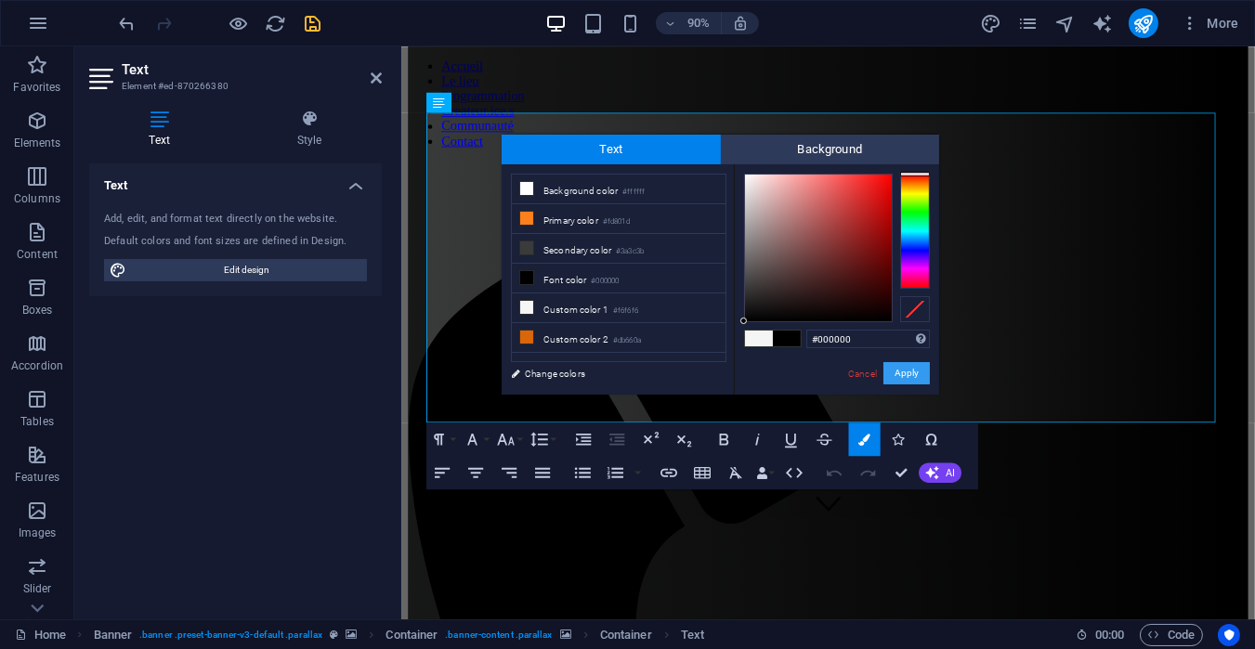
click at [906, 372] on button "Apply" at bounding box center [906, 373] width 46 height 22
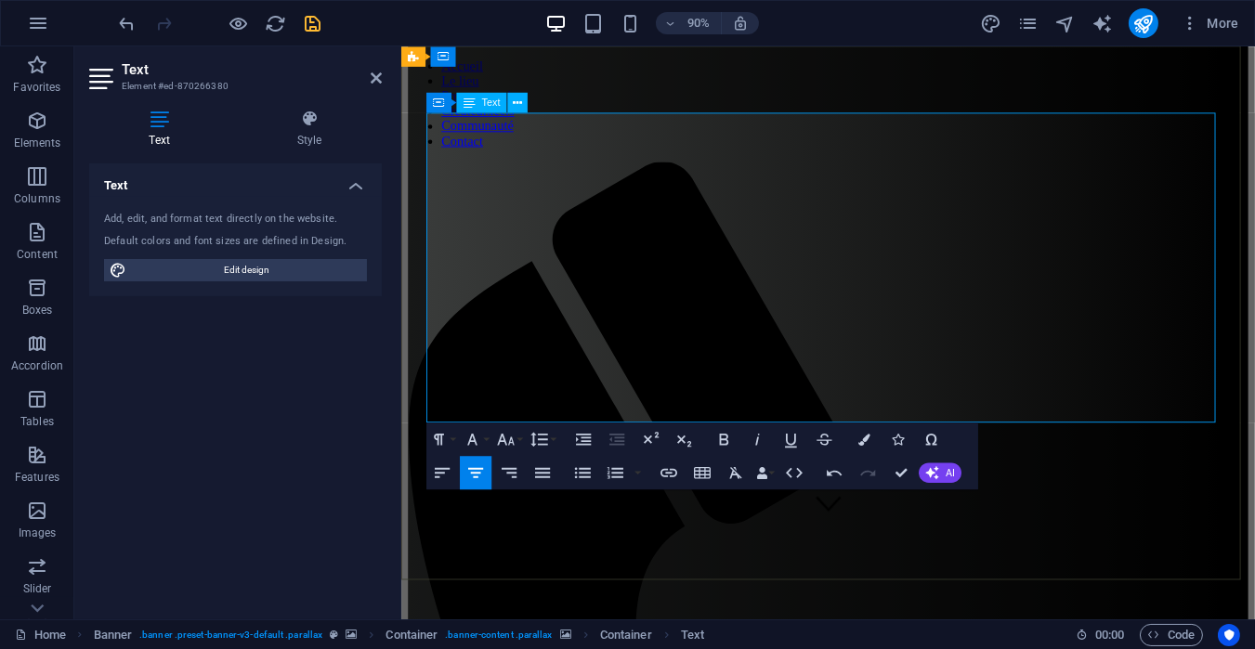
drag, startPoint x: 1245, startPoint y: 449, endPoint x: 499, endPoint y: 397, distance: 748.4
click at [865, 434] on icon "button" at bounding box center [865, 440] width 12 height 12
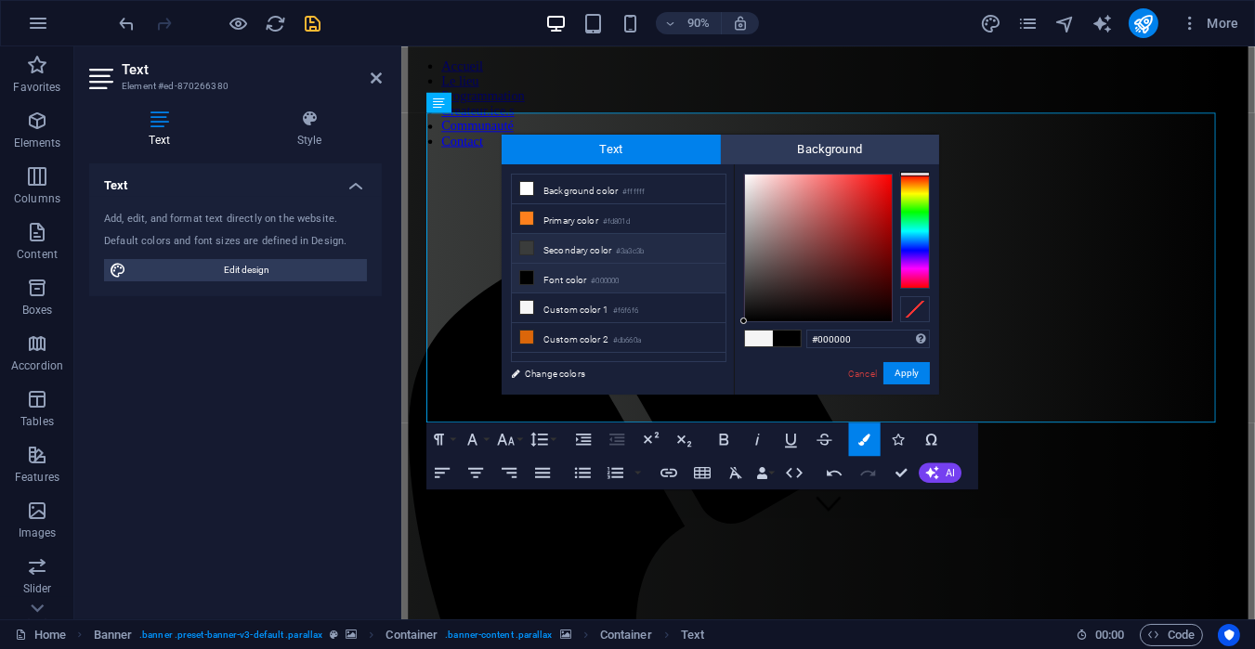
click at [627, 255] on small "#3a3c3b" at bounding box center [630, 251] width 28 height 13
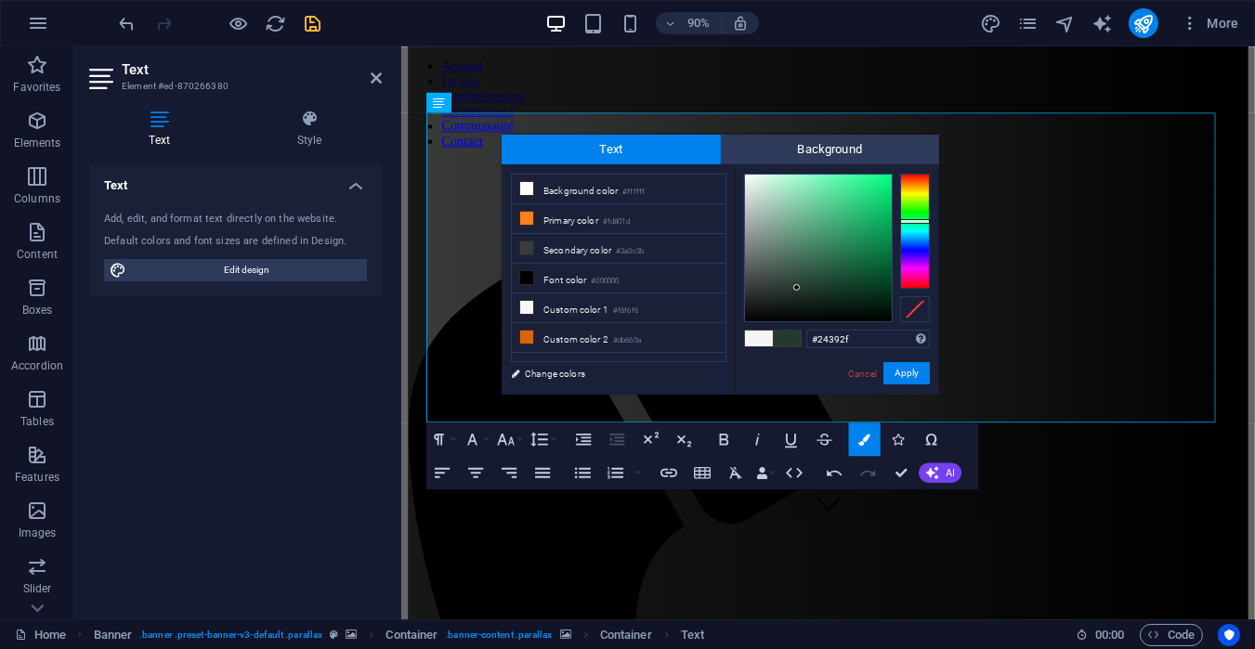
drag, startPoint x: 751, startPoint y: 285, endPoint x: 797, endPoint y: 288, distance: 45.6
click at [797, 288] on div at bounding box center [818, 248] width 147 height 147
click at [911, 371] on button "Apply" at bounding box center [906, 373] width 46 height 22
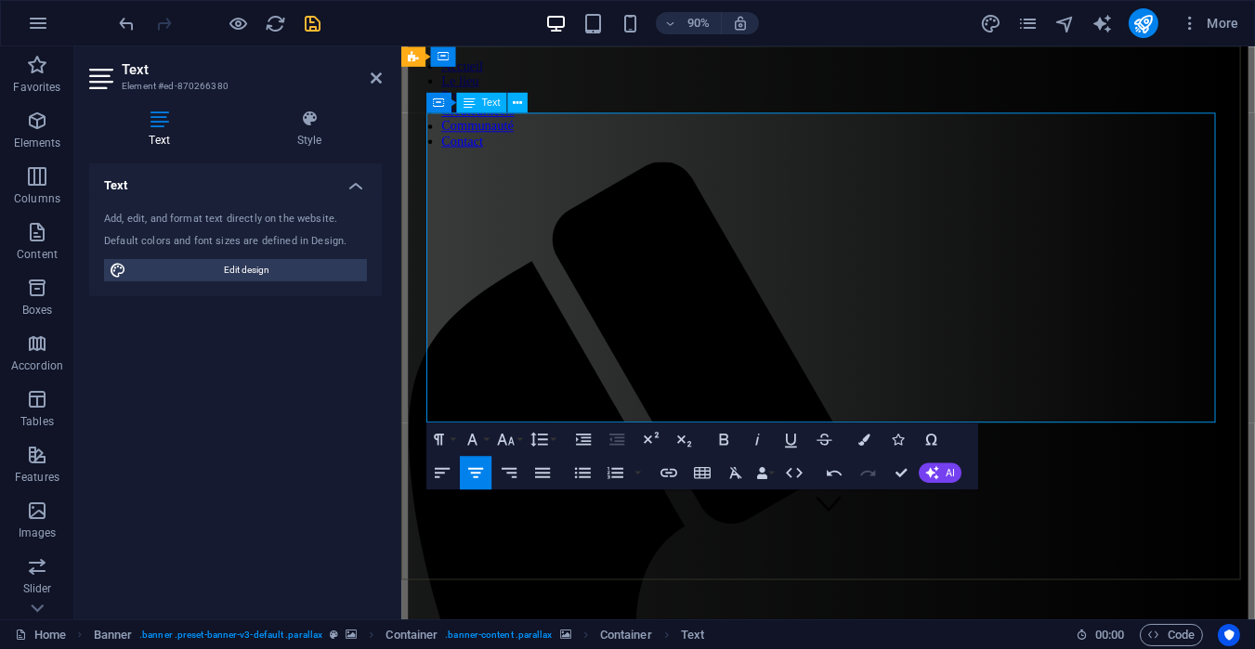
click at [862, 443] on icon "button" at bounding box center [865, 440] width 12 height 12
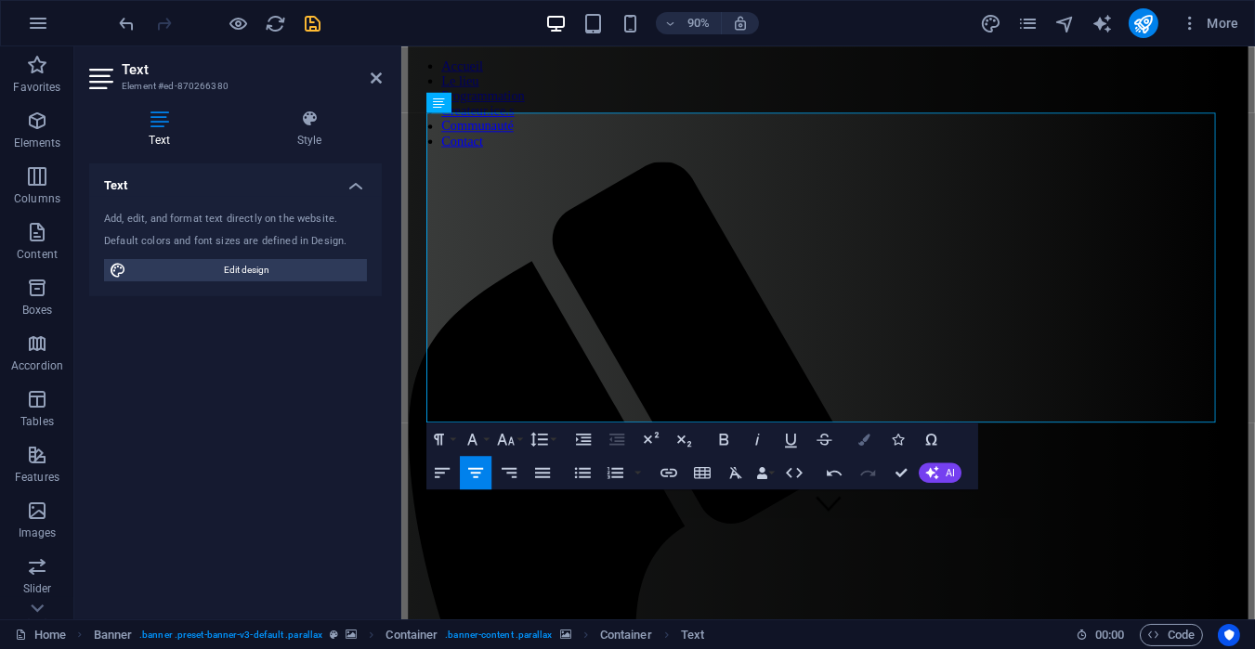
type input "#54605a"
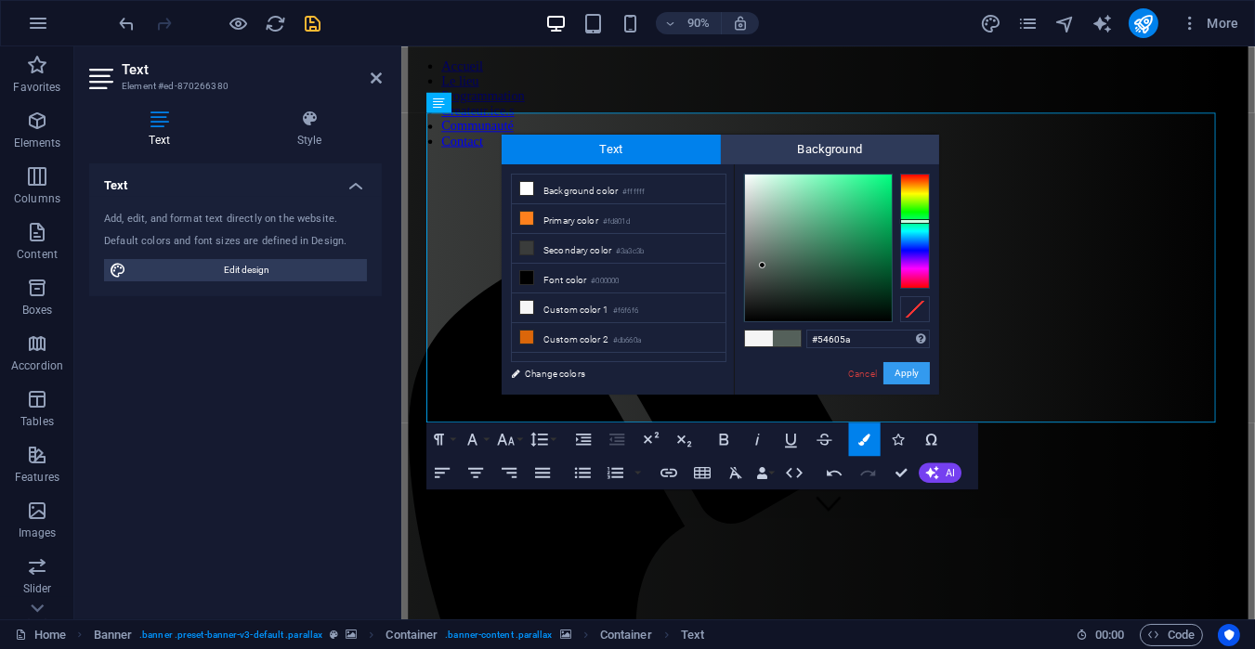
click at [915, 367] on button "Apply" at bounding box center [906, 373] width 46 height 22
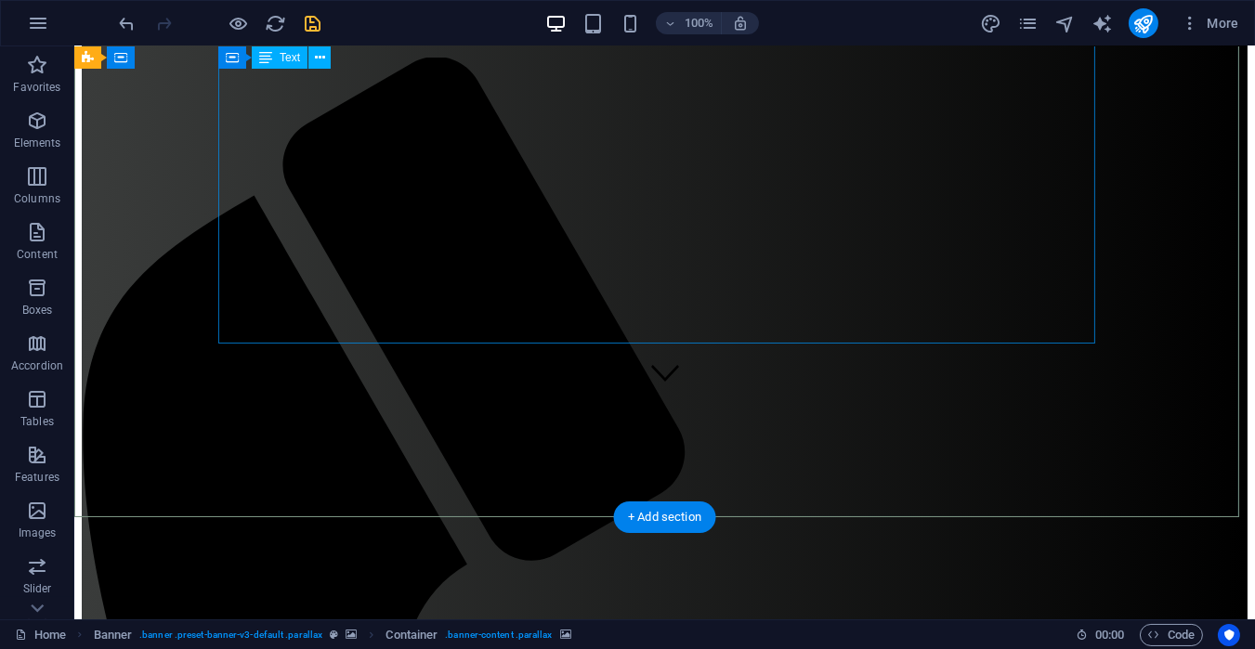
scroll to position [221, 0]
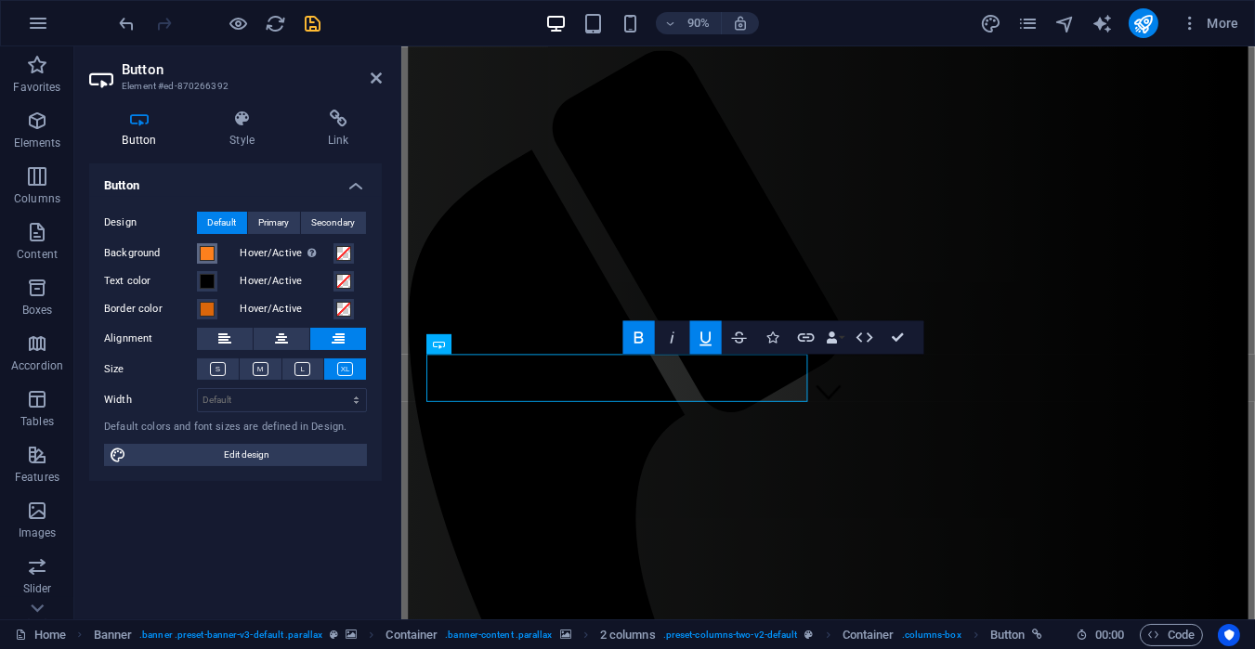
click at [204, 254] on span at bounding box center [207, 253] width 15 height 15
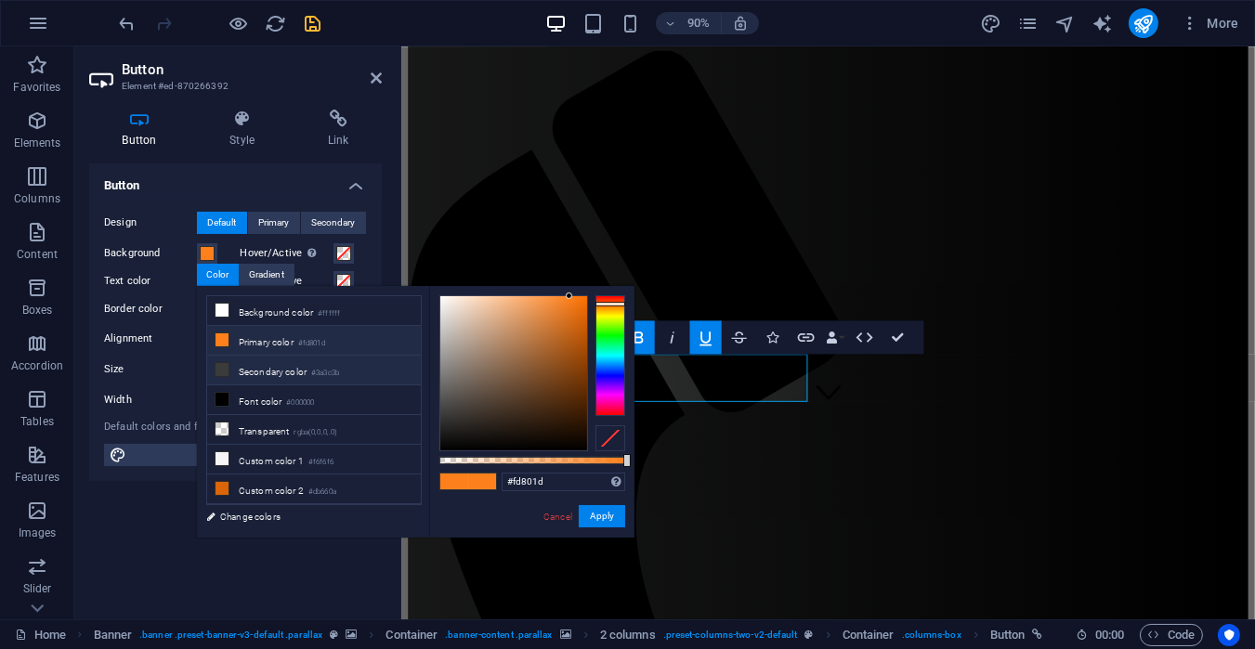
click at [313, 368] on li "Secondary color #3a3c3b" at bounding box center [314, 371] width 214 height 30
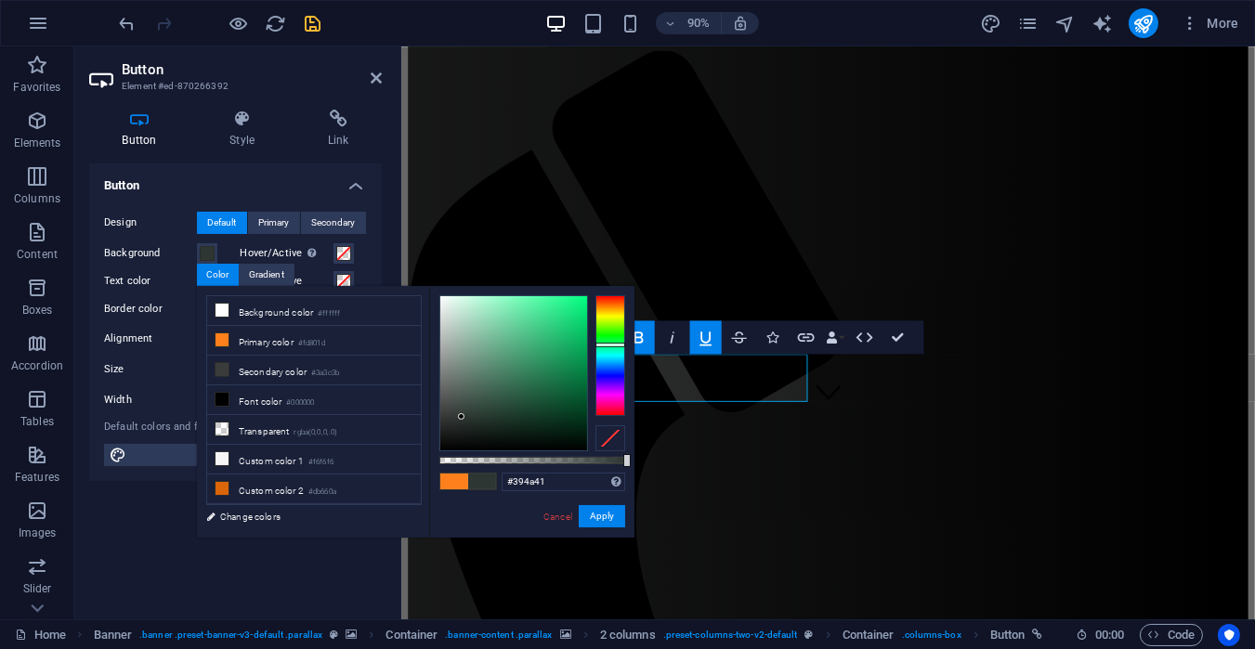
type input "#3a4b42"
drag, startPoint x: 449, startPoint y: 397, endPoint x: 473, endPoint y: 404, distance: 25.3
click at [473, 404] on div at bounding box center [513, 373] width 147 height 154
click at [605, 514] on button "Apply" at bounding box center [602, 516] width 46 height 22
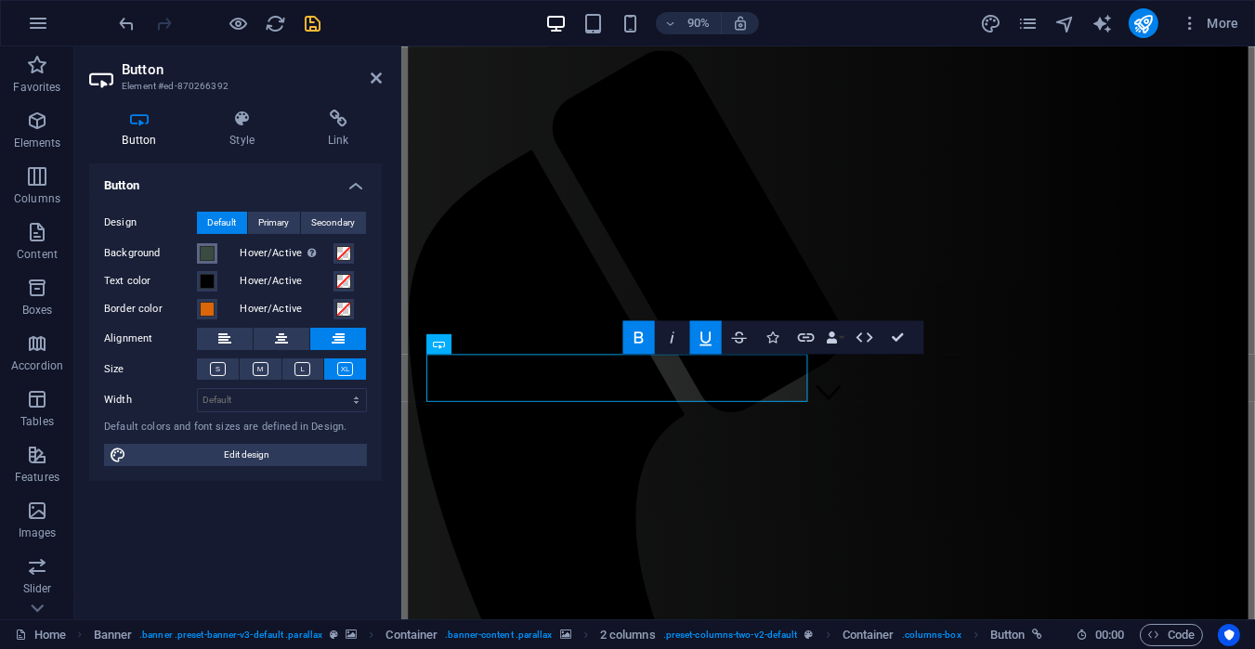
click at [212, 255] on span at bounding box center [207, 253] width 15 height 15
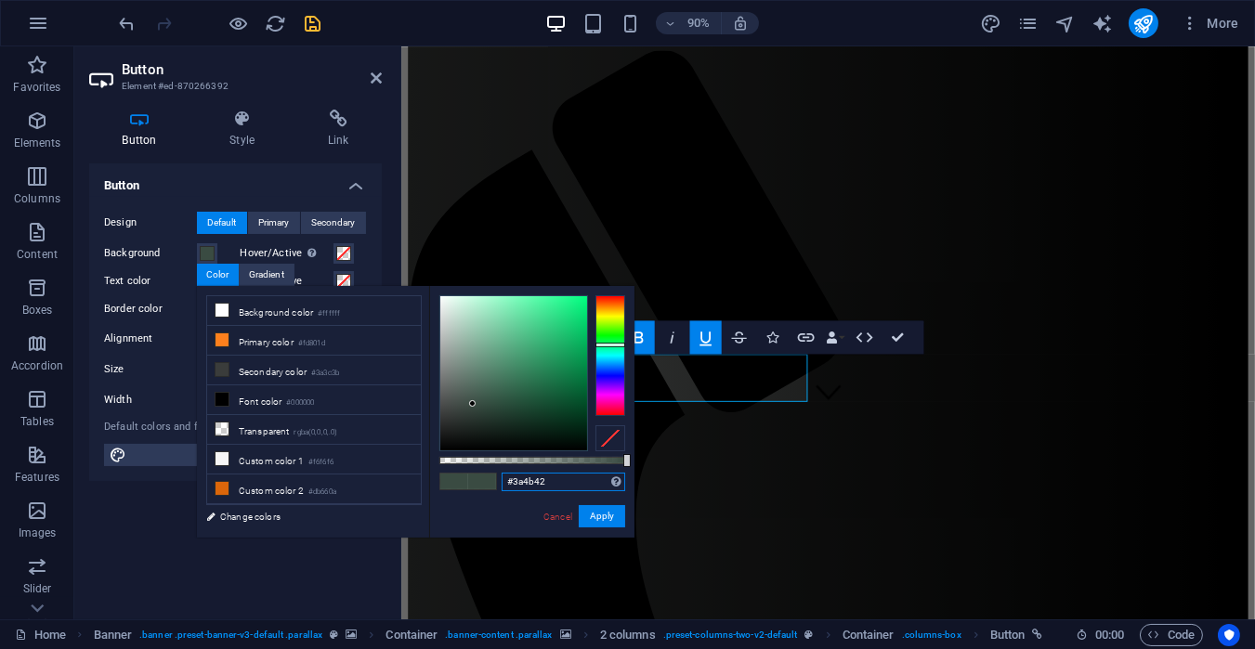
click at [558, 475] on input "#3a4b42" at bounding box center [563, 482] width 124 height 19
click at [557, 475] on input "#3a4b42" at bounding box center [563, 482] width 124 height 19
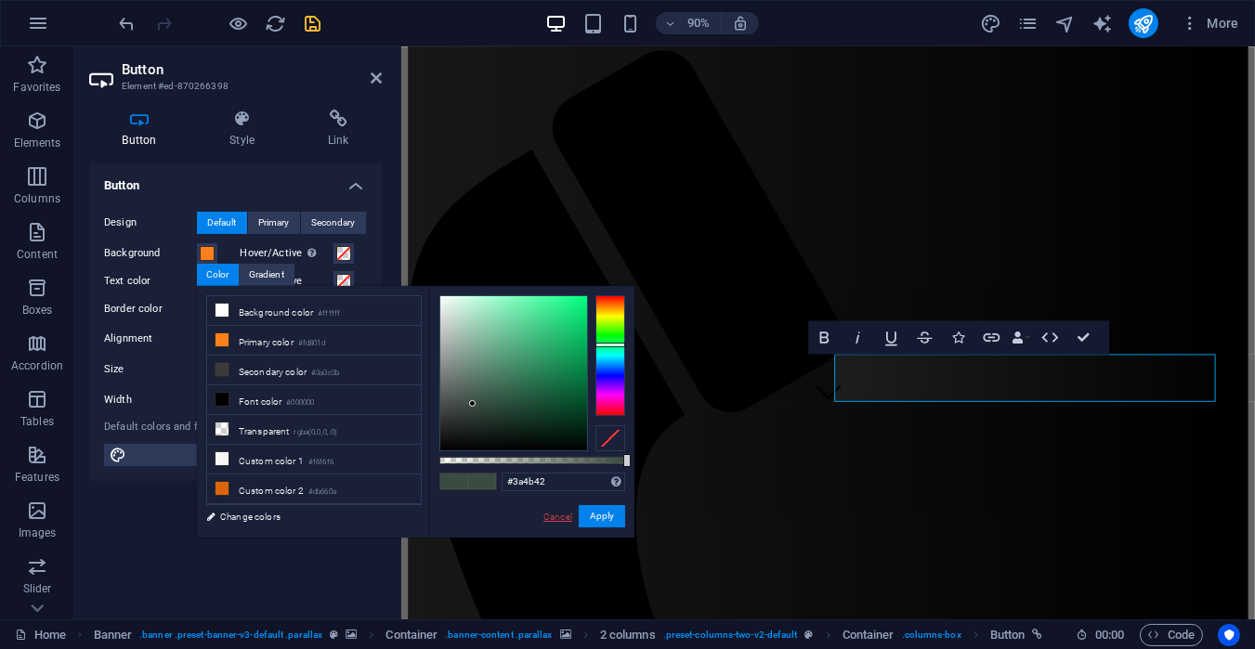
click at [556, 521] on link "Cancel" at bounding box center [557, 517] width 33 height 14
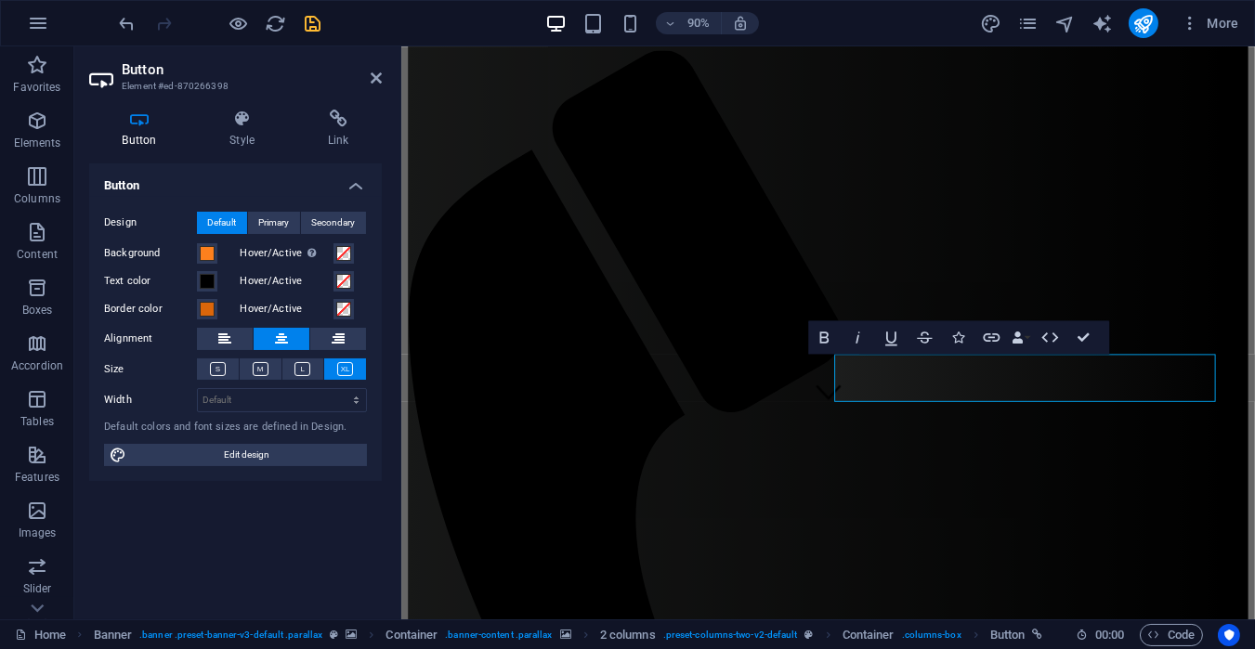
click at [217, 245] on div "Background" at bounding box center [167, 253] width 127 height 22
click at [197, 249] on button "Background" at bounding box center [207, 253] width 20 height 20
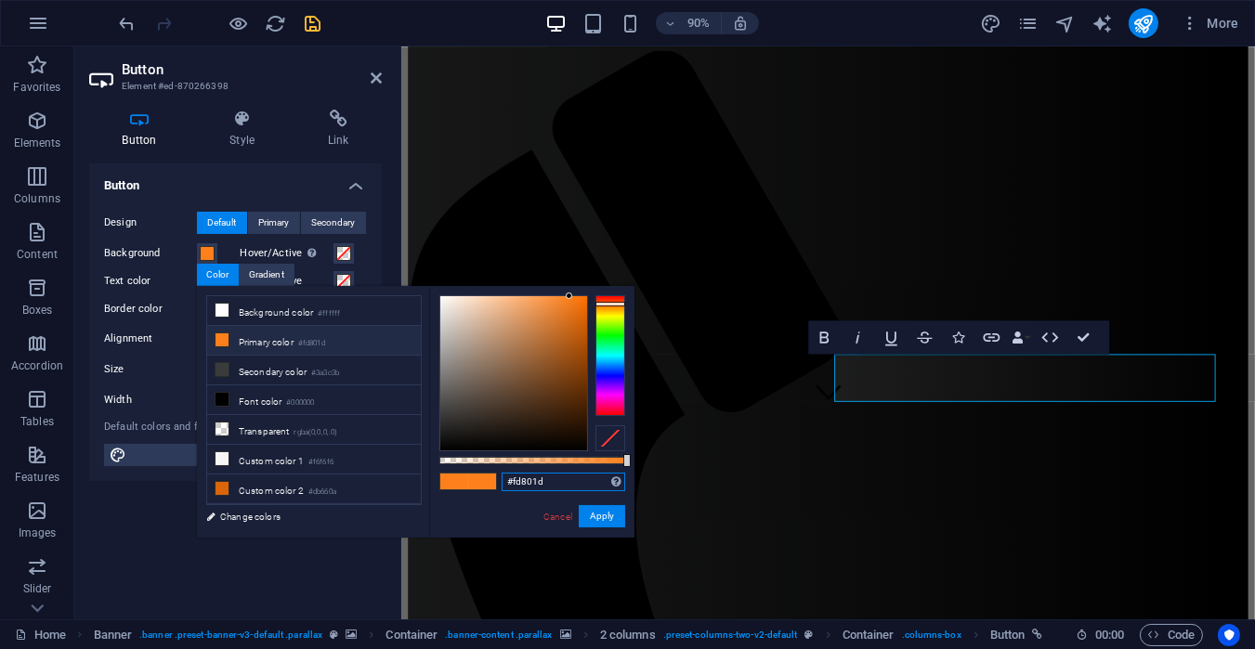
click at [548, 475] on input "#fd801d" at bounding box center [563, 482] width 124 height 19
paste input "3a4b42"
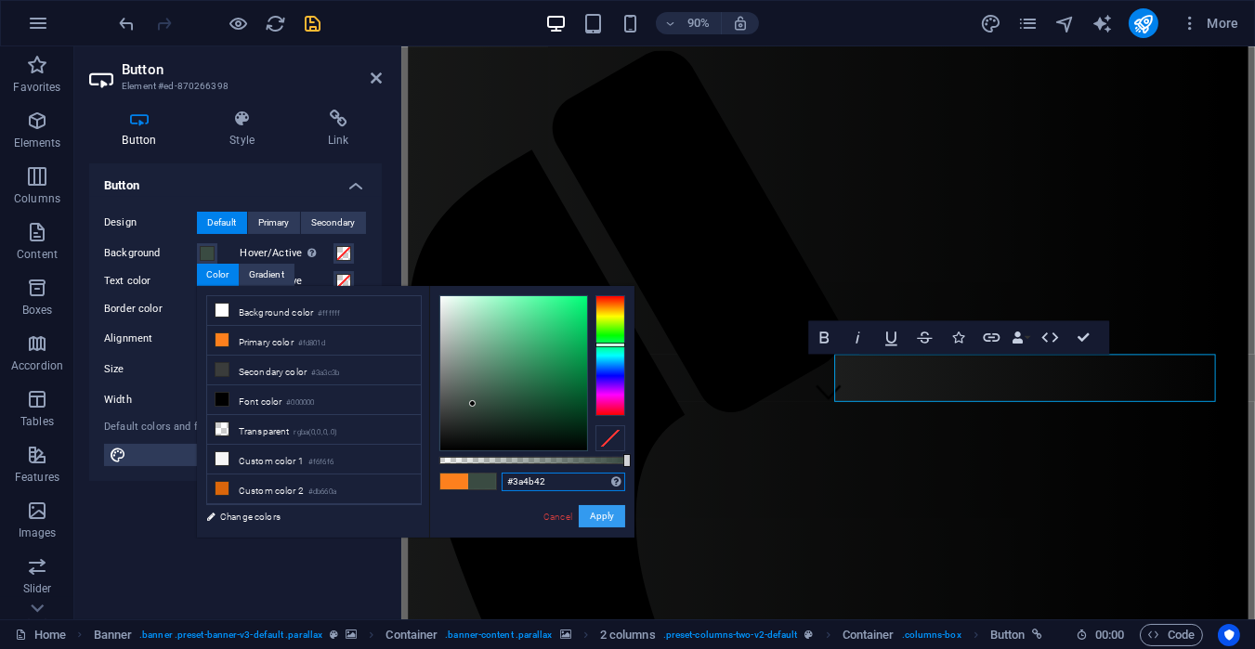
type input "#3a4b42"
click at [614, 510] on button "Apply" at bounding box center [602, 516] width 46 height 22
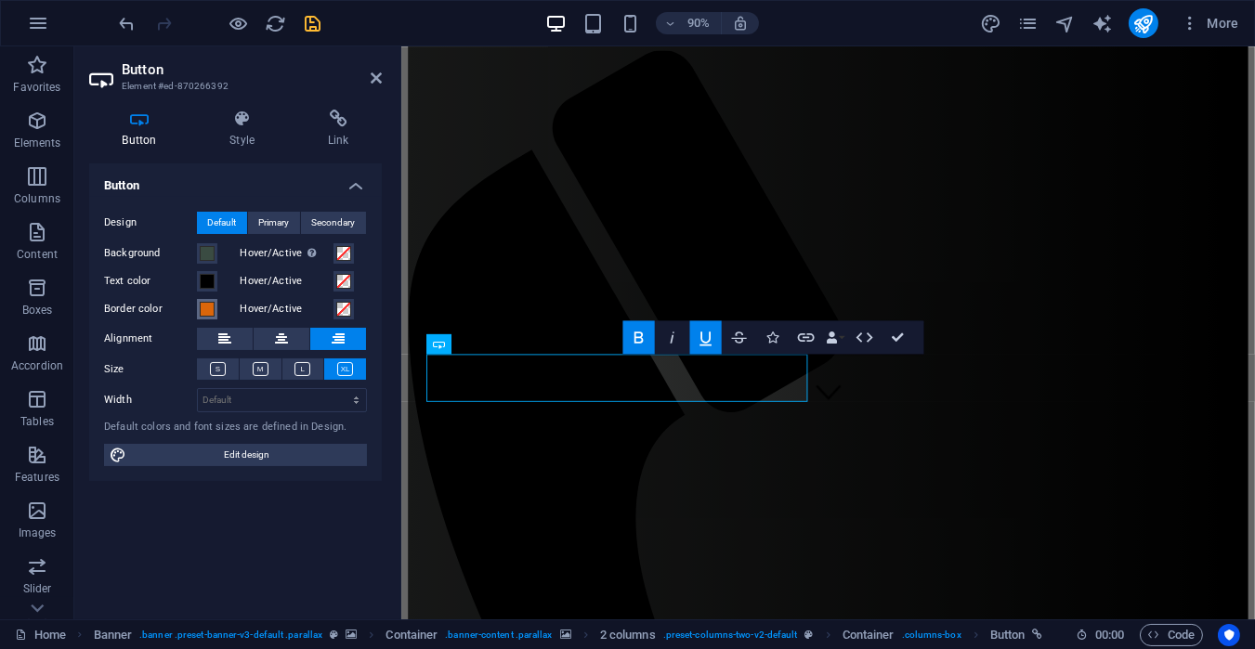
click at [199, 310] on button "Border color" at bounding box center [207, 309] width 20 height 20
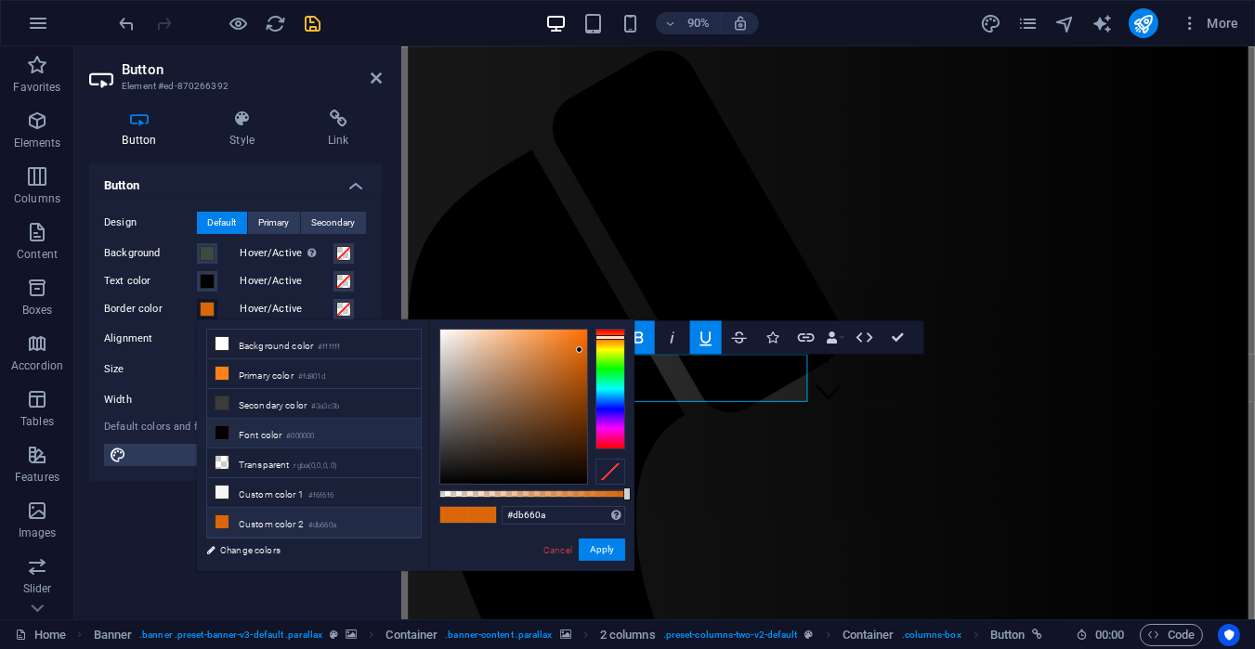
click at [305, 423] on li "Font color #000000" at bounding box center [314, 434] width 214 height 30
type input "#000000"
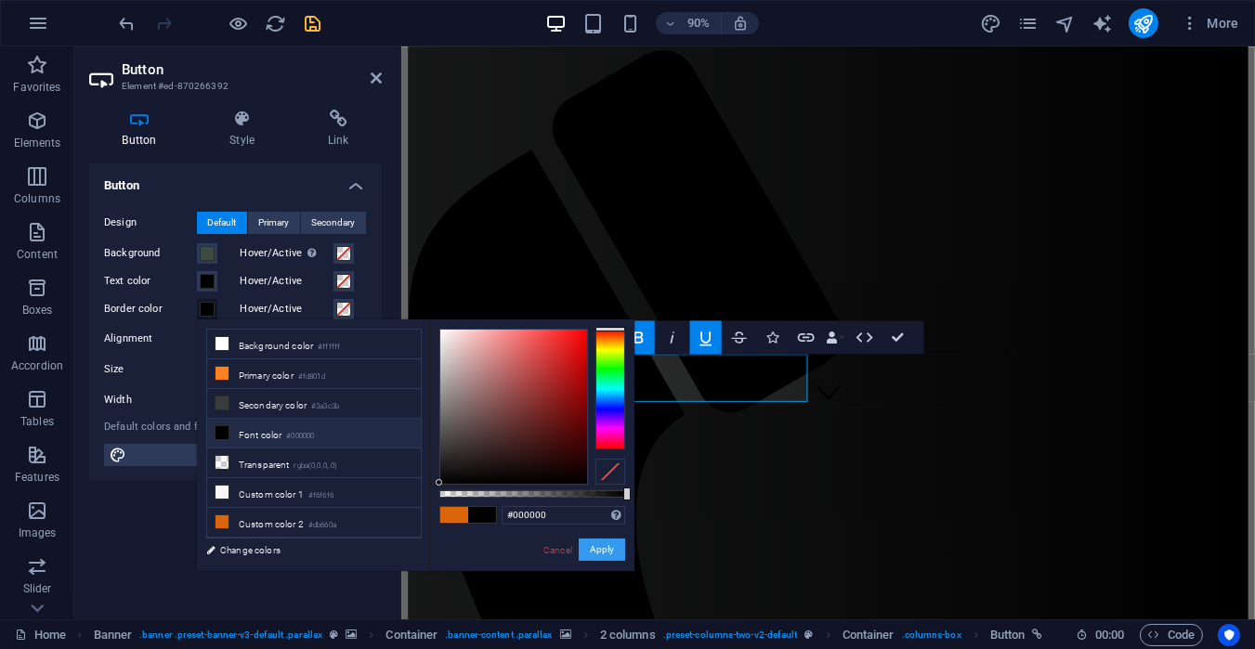
click at [597, 554] on button "Apply" at bounding box center [602, 550] width 46 height 22
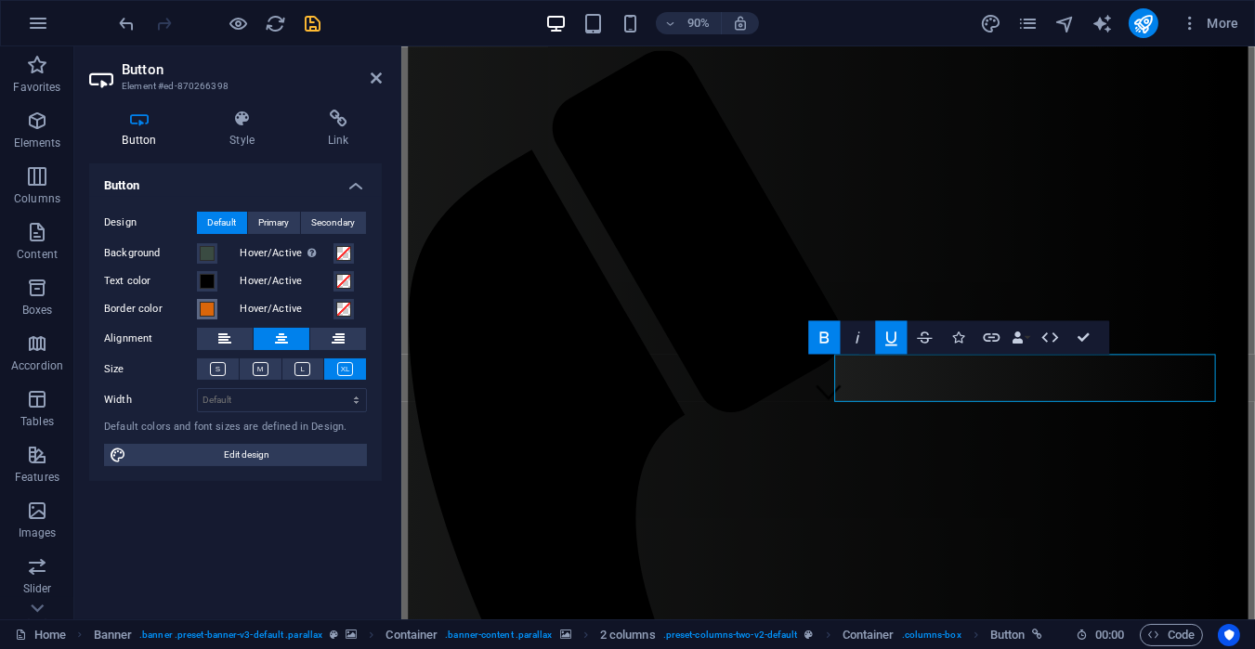
click at [204, 299] on button "Border color" at bounding box center [207, 309] width 20 height 20
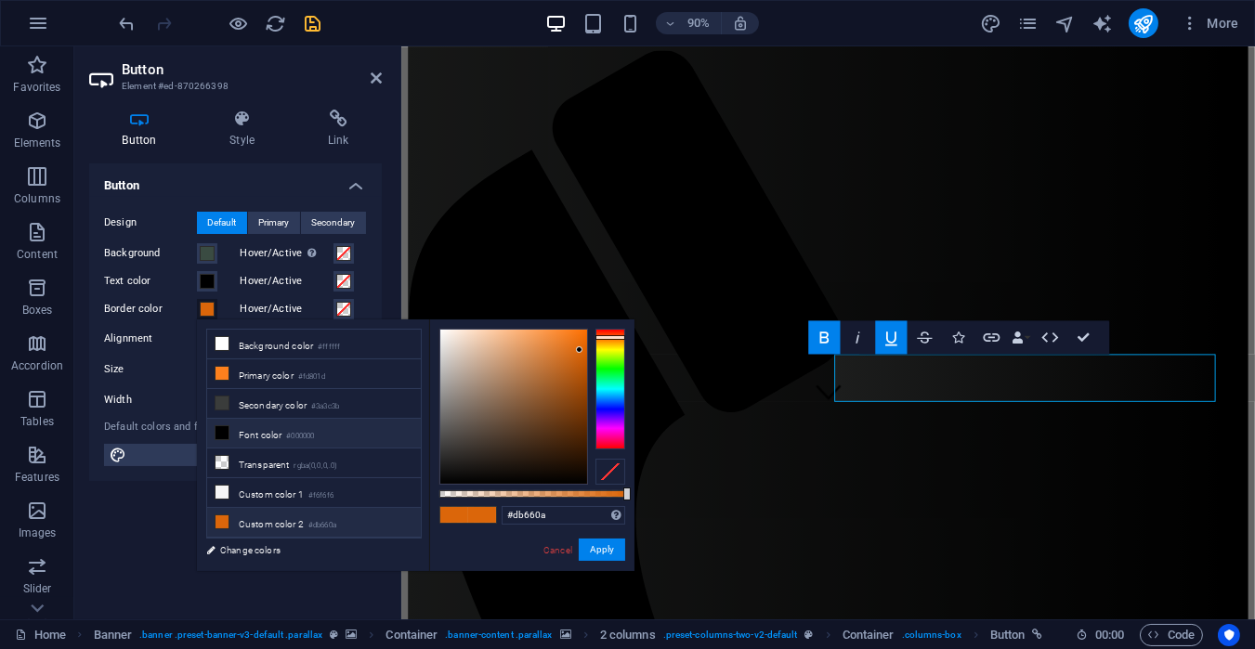
click at [238, 426] on li "Font color #000000" at bounding box center [314, 434] width 214 height 30
type input "#000000"
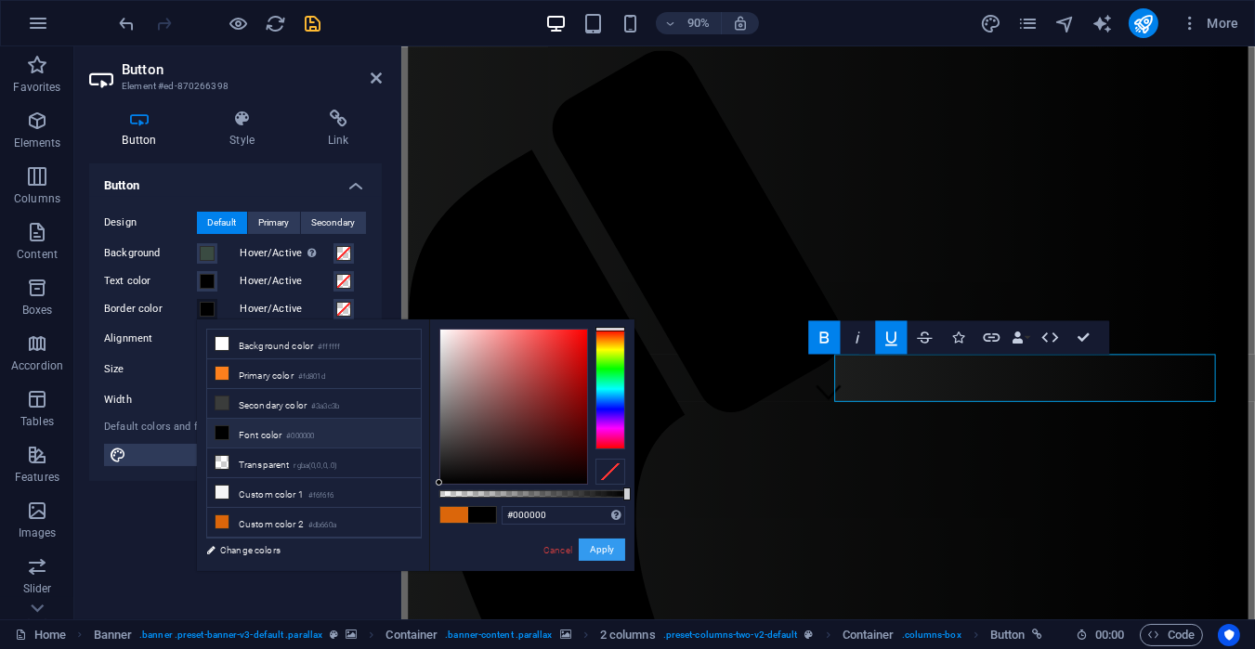
click at [604, 546] on button "Apply" at bounding box center [602, 550] width 46 height 22
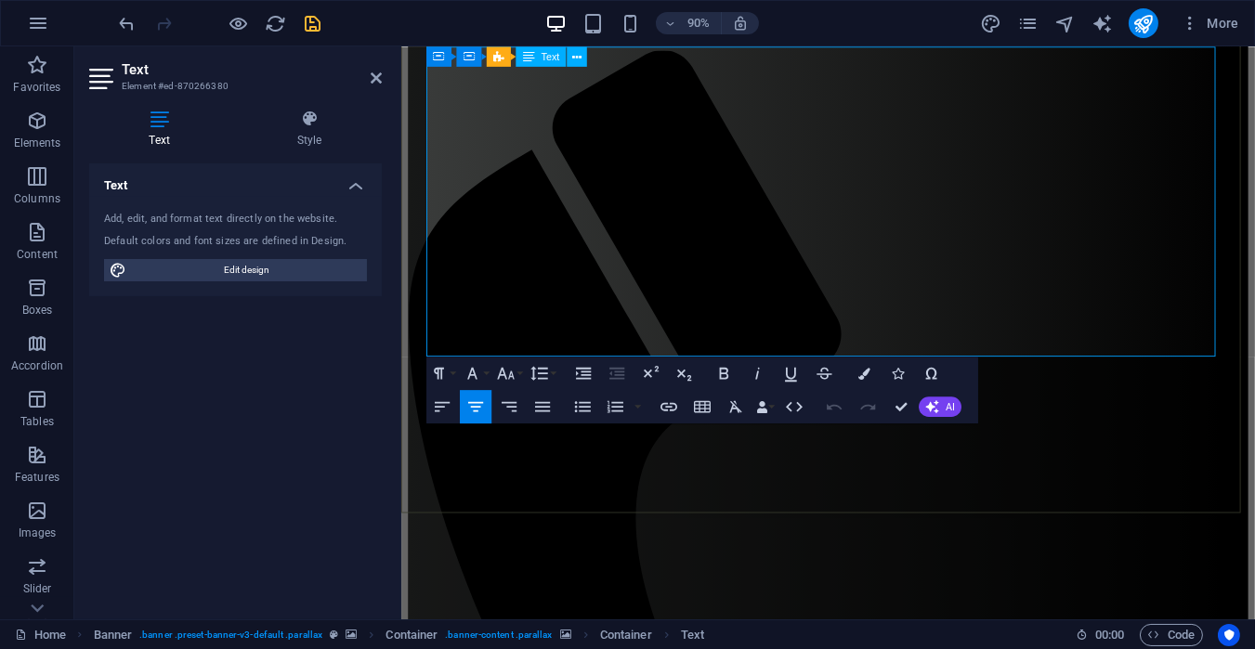
scroll to position [172, 0]
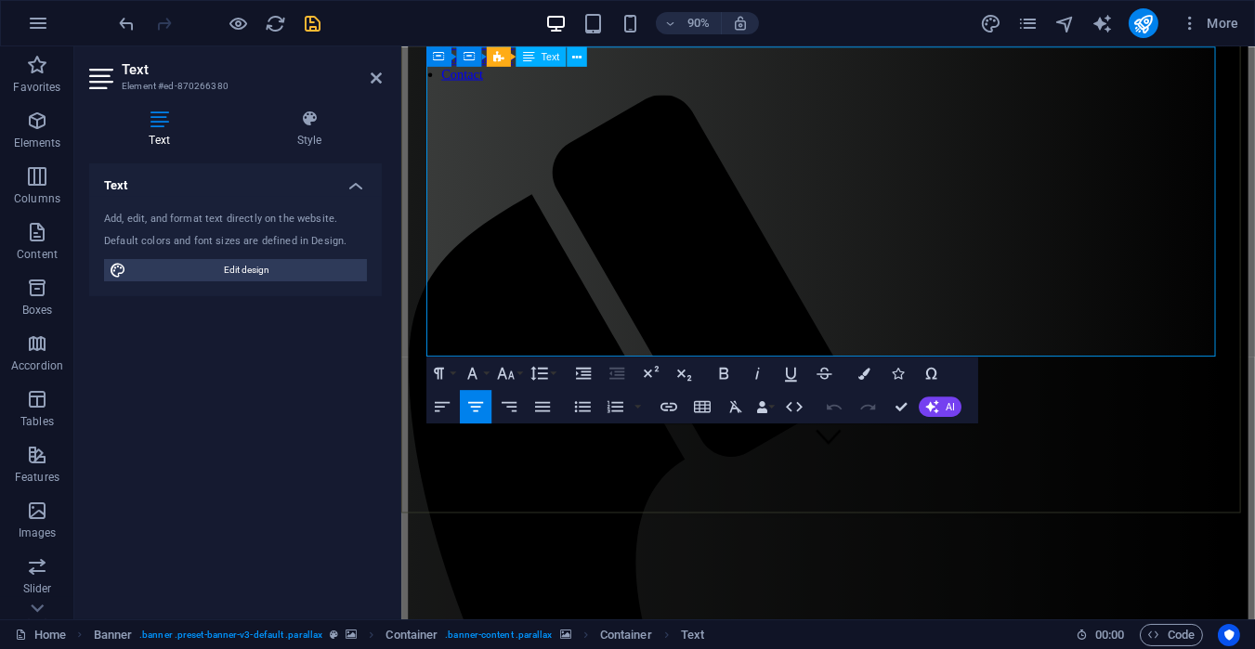
drag, startPoint x: 1242, startPoint y: 373, endPoint x: 528, endPoint y: 308, distance: 716.1
click at [866, 372] on icon "button" at bounding box center [865, 373] width 12 height 12
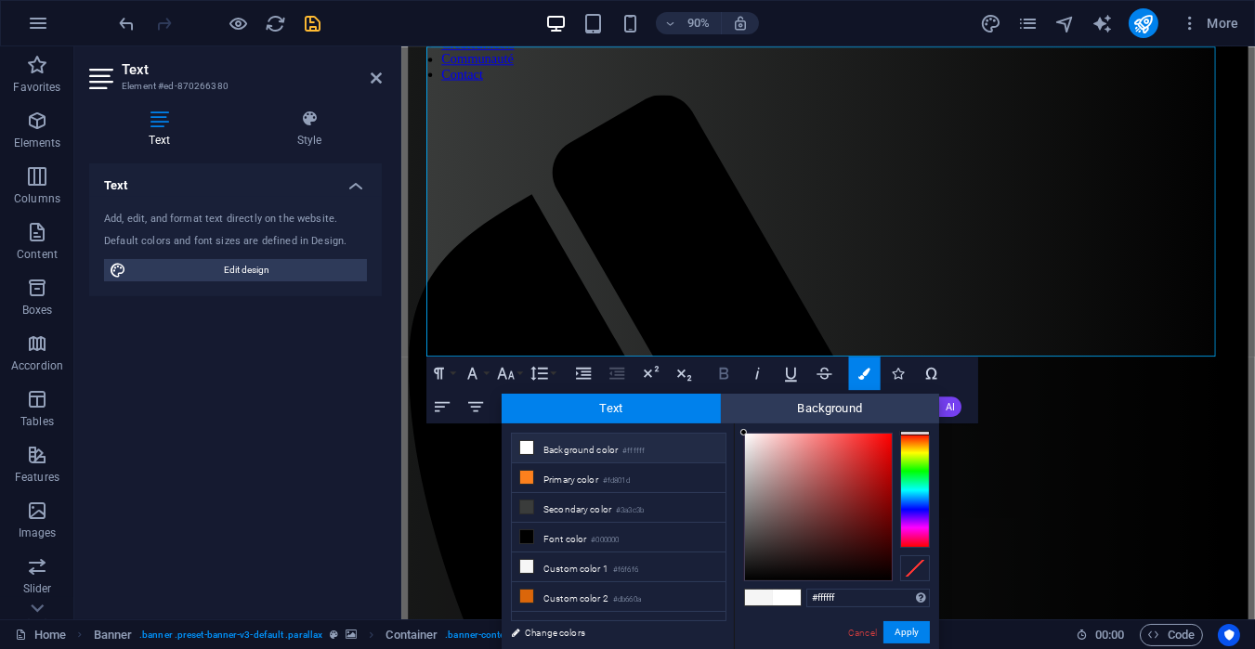
drag, startPoint x: 747, startPoint y: 556, endPoint x: 722, endPoint y: 366, distance: 192.0
click at [722, 366] on body "[DOMAIN_NAME] Home Favorites Elements Columns Content Boxes Accordion Tables Fe…" at bounding box center [627, 324] width 1255 height 649
type input "#f0f0f0"
click at [740, 441] on div at bounding box center [743, 440] width 7 height 7
click at [908, 583] on button "Apply" at bounding box center [906, 632] width 46 height 22
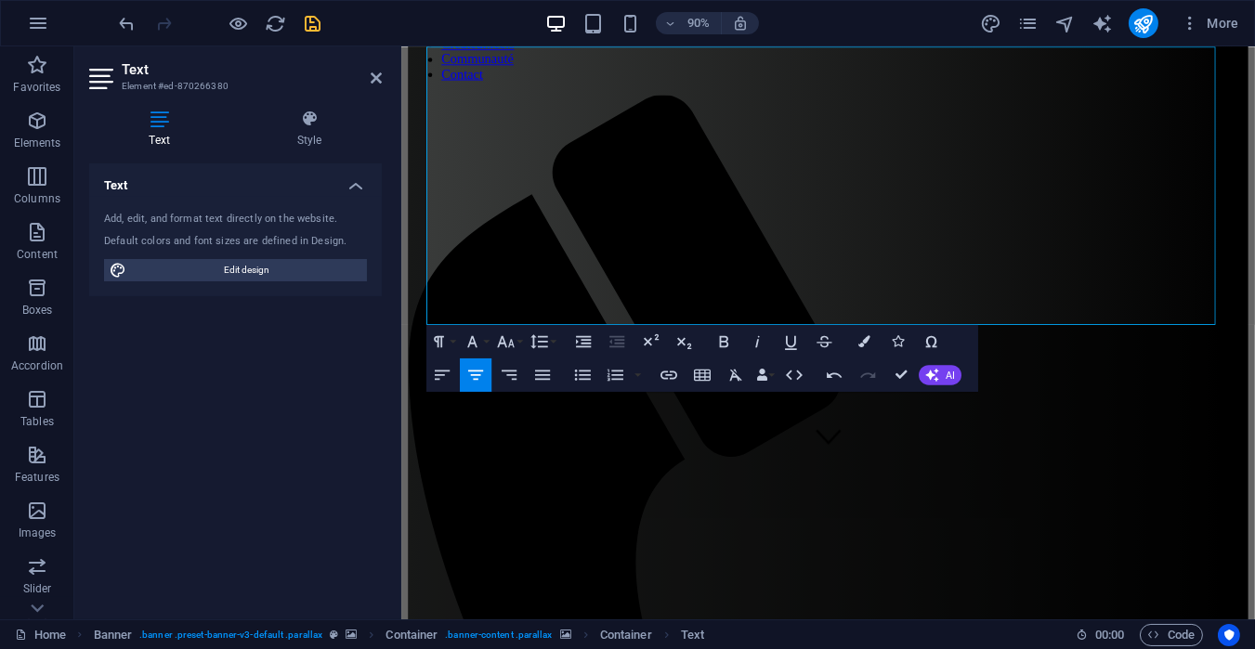
click at [364, 87] on header "Text Element #ed-870266380" at bounding box center [235, 70] width 293 height 48
click at [371, 78] on icon at bounding box center [376, 78] width 11 height 15
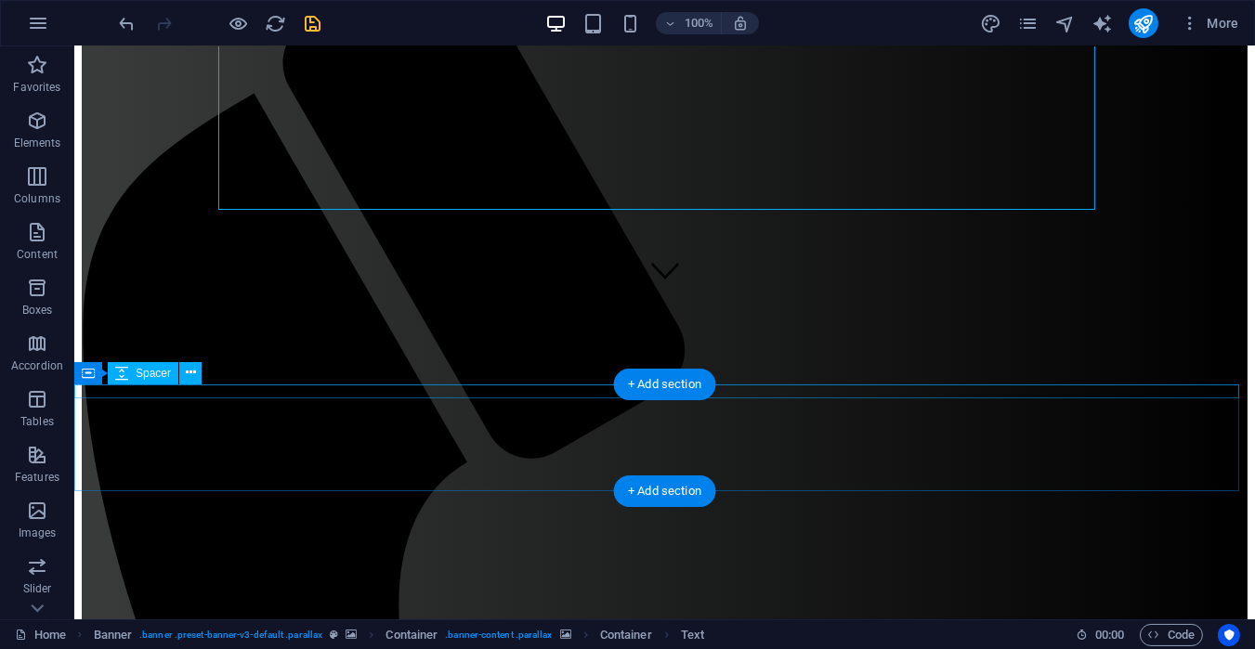
scroll to position [492, 0]
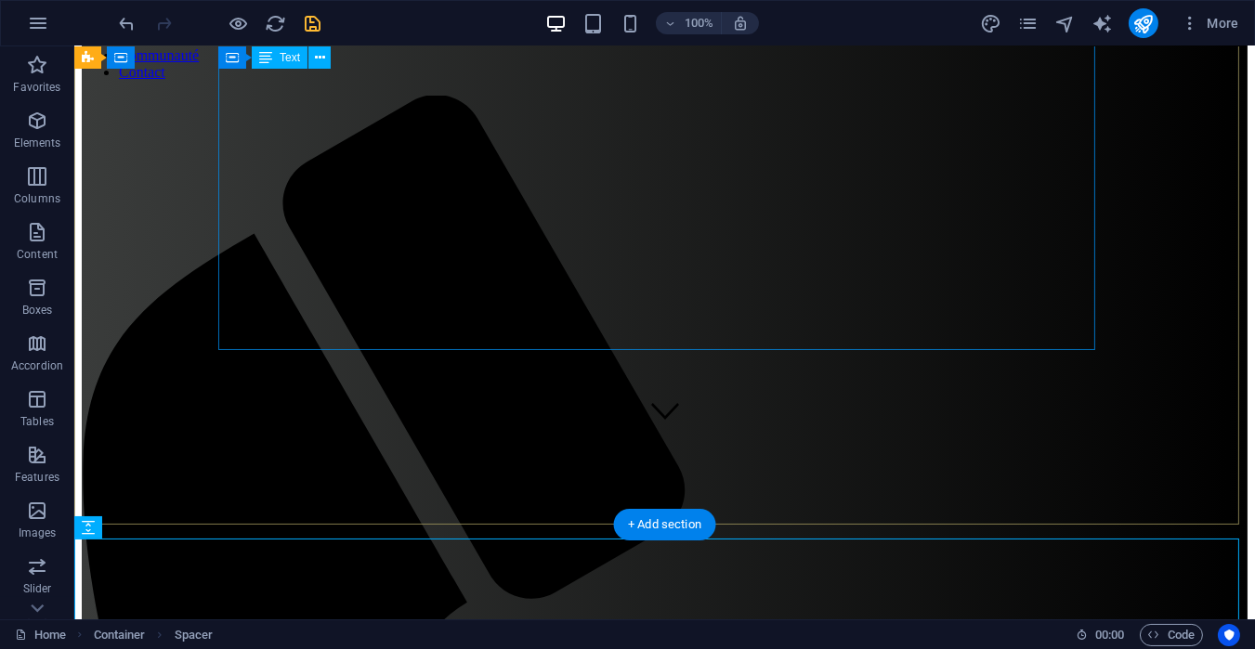
scroll to position [0, 0]
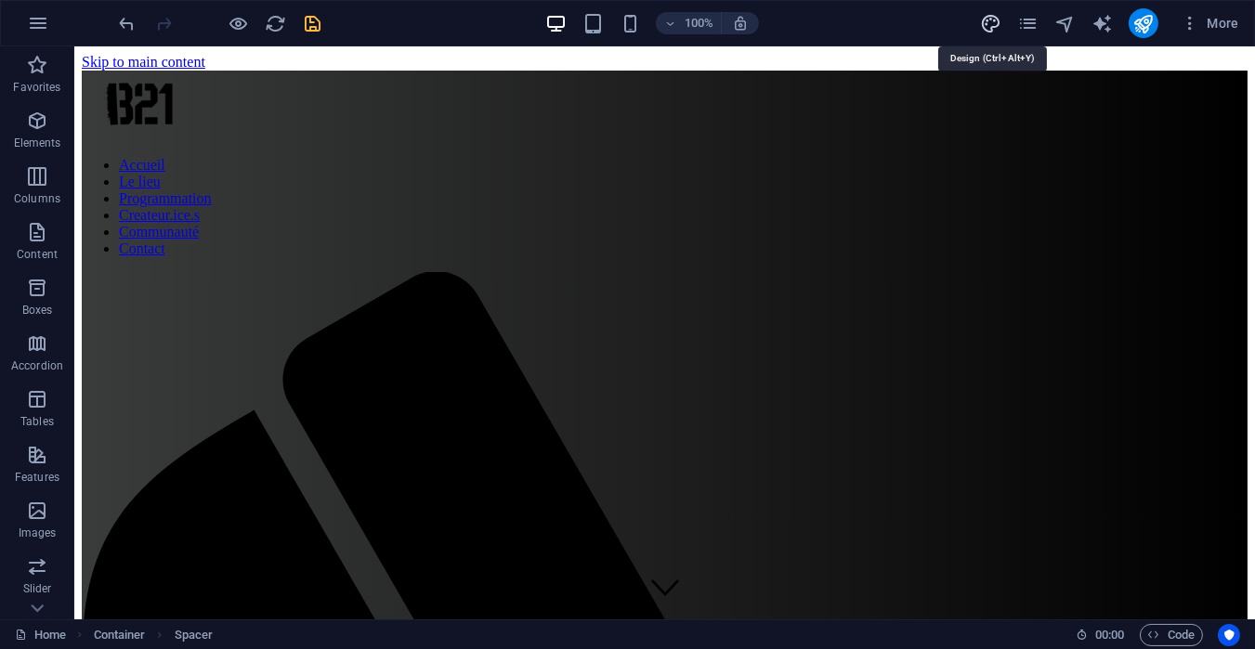
click at [982, 20] on icon "design" at bounding box center [990, 23] width 21 height 21
select select "px"
select select "300"
select select "px"
